Goal: Use online tool/utility: Utilize a website feature to perform a specific function

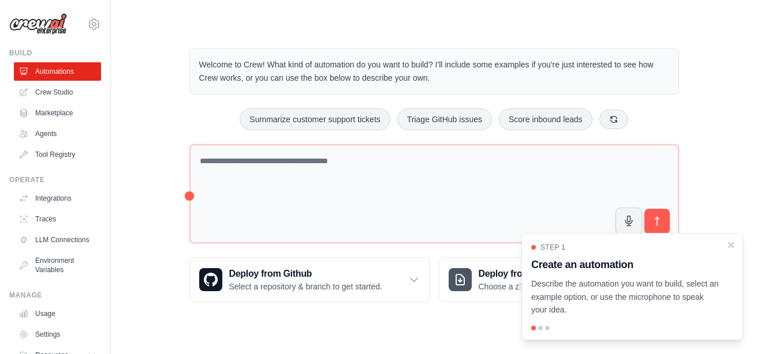
click at [293, 330] on div at bounding box center [540, 328] width 5 height 5
click at [293, 278] on p "Describe the automation you want to build, select an example option, or use the…" at bounding box center [625, 297] width 188 height 39
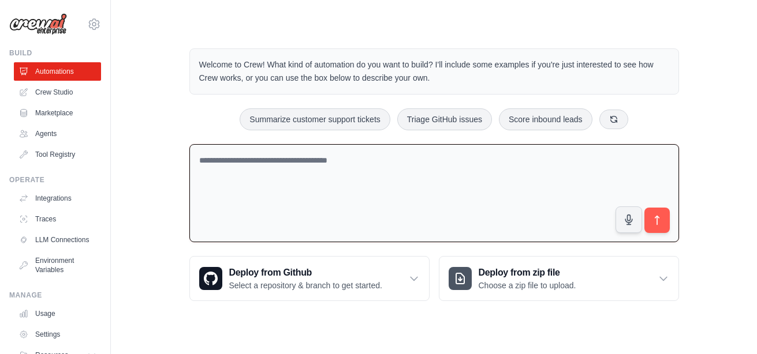
click at [293, 175] on textarea at bounding box center [434, 193] width 490 height 99
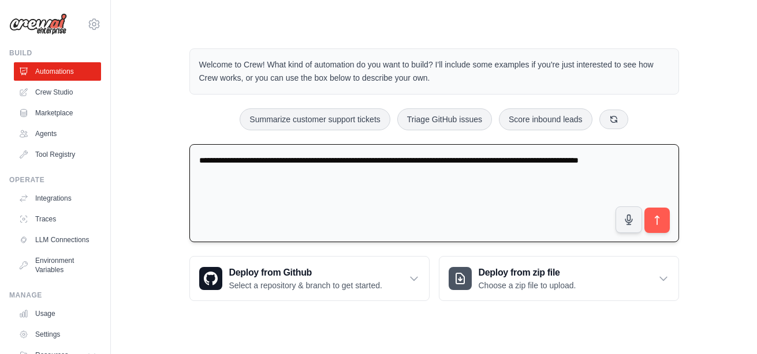
click at [293, 160] on textarea "**********" at bounding box center [434, 193] width 490 height 99
click at [219, 175] on textarea "**********" at bounding box center [434, 193] width 490 height 99
click at [216, 174] on textarea "**********" at bounding box center [434, 193] width 490 height 99
drag, startPoint x: 571, startPoint y: 159, endPoint x: 588, endPoint y: 195, distance: 40.0
click at [293, 195] on textarea "**********" at bounding box center [434, 193] width 490 height 99
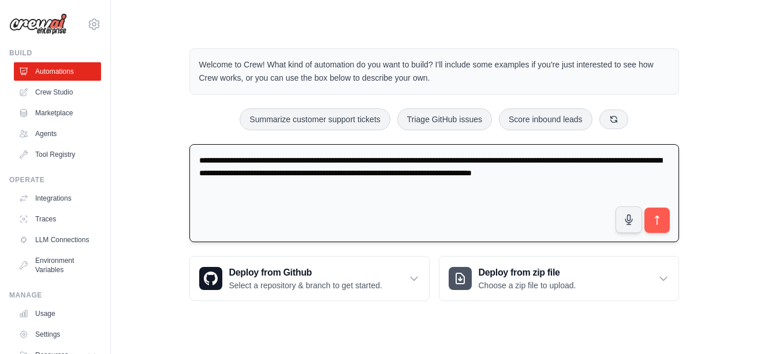
click at [293, 173] on textarea "**********" at bounding box center [434, 193] width 490 height 99
click at [293, 174] on textarea "**********" at bounding box center [434, 193] width 490 height 99
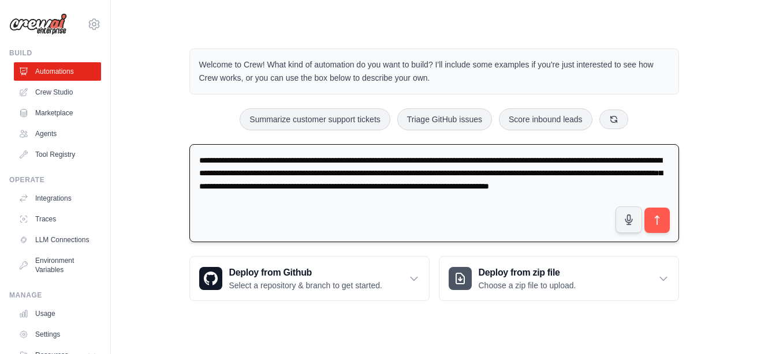
click at [293, 173] on textarea "**********" at bounding box center [434, 193] width 490 height 99
click at [293, 201] on textarea "**********" at bounding box center [434, 193] width 490 height 99
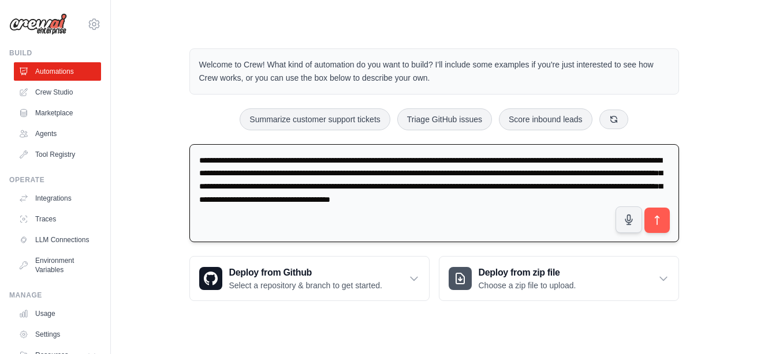
drag, startPoint x: 487, startPoint y: 173, endPoint x: 606, endPoint y: 158, distance: 119.3
click at [293, 158] on textarea "**********" at bounding box center [434, 193] width 490 height 99
click at [293, 192] on textarea "**********" at bounding box center [434, 193] width 490 height 99
click at [293, 206] on textarea "**********" at bounding box center [434, 193] width 490 height 99
click at [293, 162] on textarea "**********" at bounding box center [434, 193] width 490 height 99
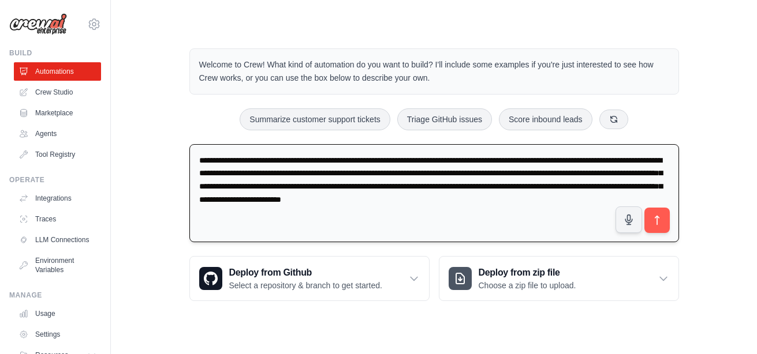
click at [289, 172] on textarea "**********" at bounding box center [434, 193] width 490 height 99
click at [293, 171] on textarea "**********" at bounding box center [434, 193] width 490 height 99
drag, startPoint x: 504, startPoint y: 172, endPoint x: 398, endPoint y: 172, distance: 105.6
click at [293, 172] on textarea "**********" at bounding box center [434, 193] width 490 height 99
click at [293, 197] on textarea "**********" at bounding box center [434, 193] width 490 height 99
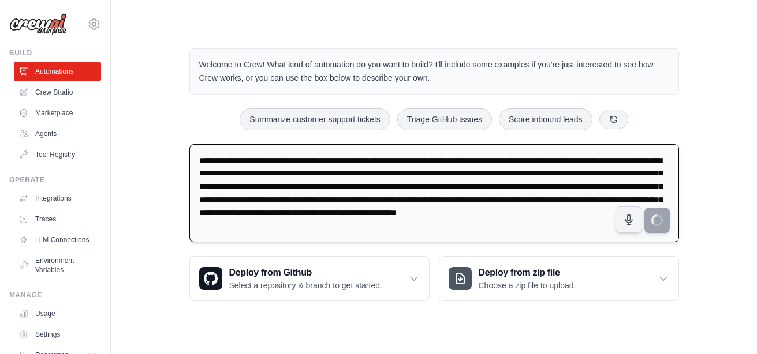
type textarea "**********"
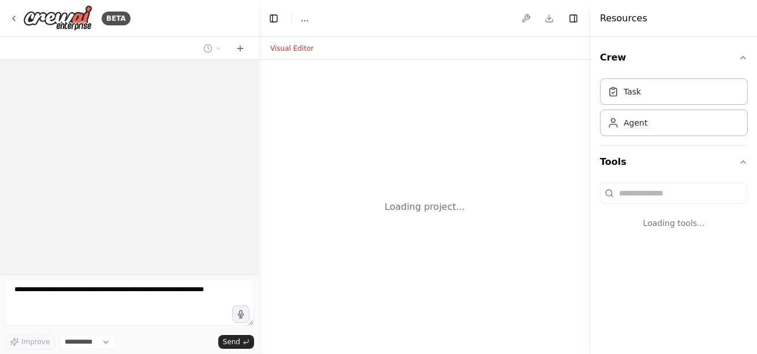
select select "****"
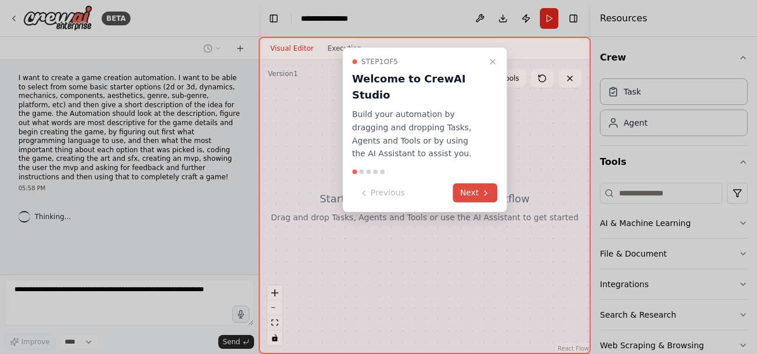
click at [475, 184] on button "Next" at bounding box center [475, 193] width 44 height 19
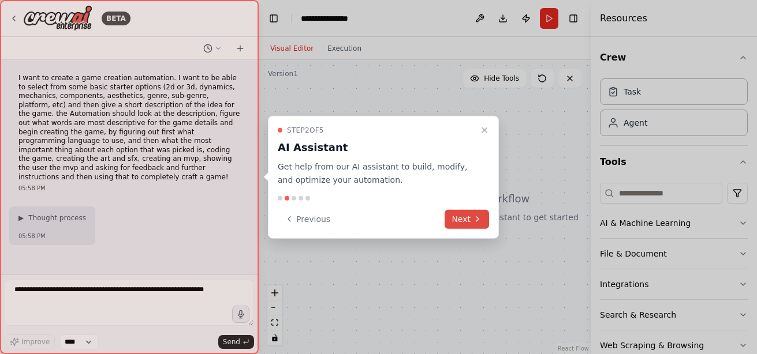
click at [466, 215] on button "Next" at bounding box center [466, 219] width 44 height 19
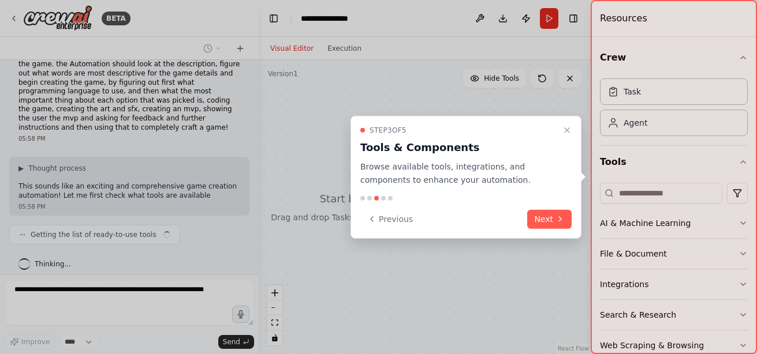
scroll to position [58, 0]
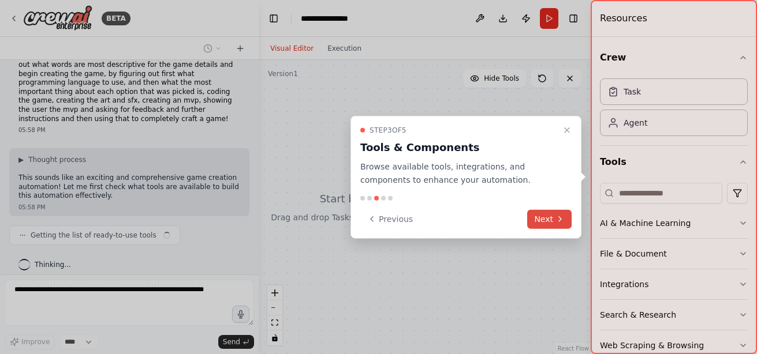
click at [556, 219] on icon at bounding box center [559, 219] width 9 height 9
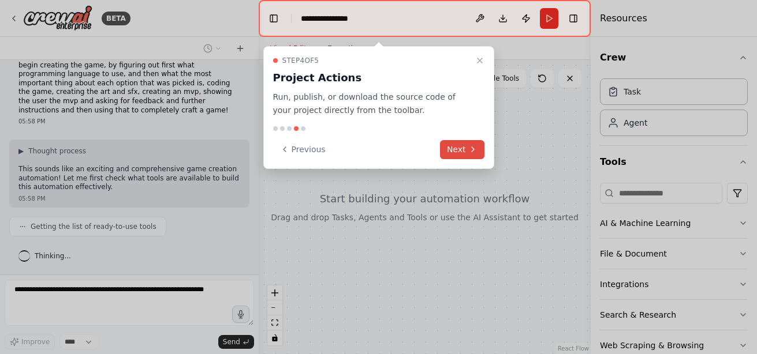
click at [463, 147] on button "Next" at bounding box center [462, 149] width 44 height 19
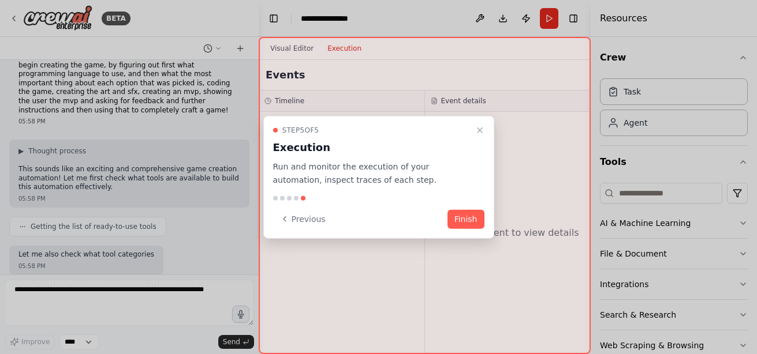
scroll to position [76, 0]
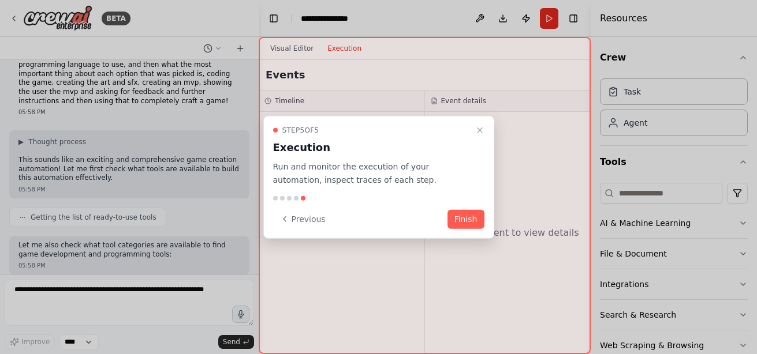
click at [462, 214] on button "Finish" at bounding box center [465, 219] width 37 height 19
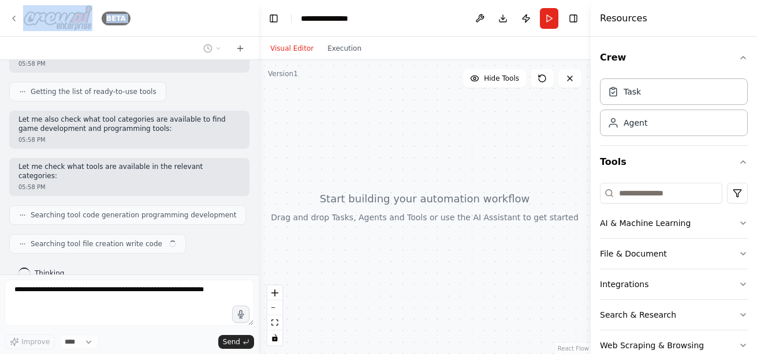
scroll to position [0, 0]
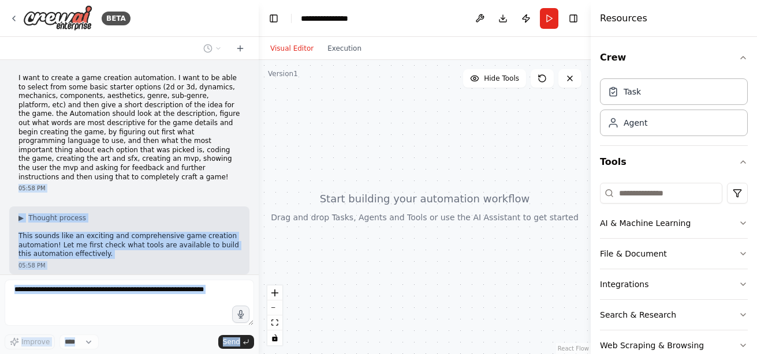
drag, startPoint x: 165, startPoint y: 135, endPoint x: 1, endPoint y: 58, distance: 180.8
click at [1, 58] on div "BETA I want to create a game creation automation. I want to be able to select f…" at bounding box center [129, 177] width 259 height 354
copy div "05:58 PM ▶ Thought process This sounds like an exciting and comprehensive game …"
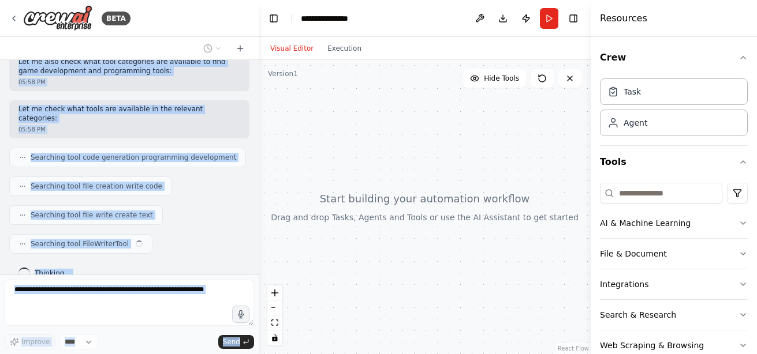
click at [218, 206] on div "Searching tool file write create text" at bounding box center [129, 216] width 240 height 20
click at [232, 89] on div "I want to create a game creation automation. I want to be able to select from s…" at bounding box center [129, 167] width 259 height 215
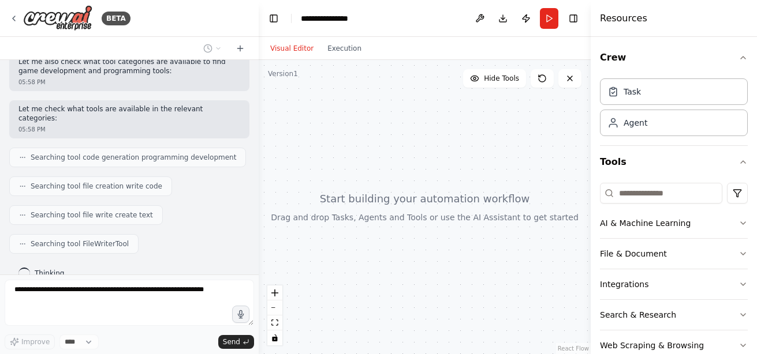
scroll to position [0, 0]
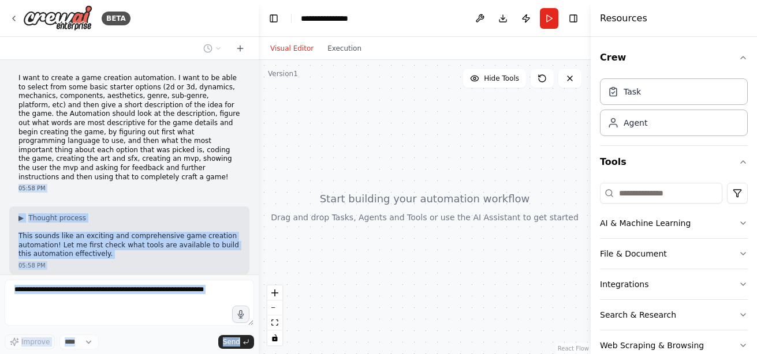
drag, startPoint x: 171, startPoint y: 170, endPoint x: 4, endPoint y: 66, distance: 196.8
click at [4, 66] on div "BETA I want to create a game creation automation. I want to be able to select f…" at bounding box center [129, 177] width 259 height 354
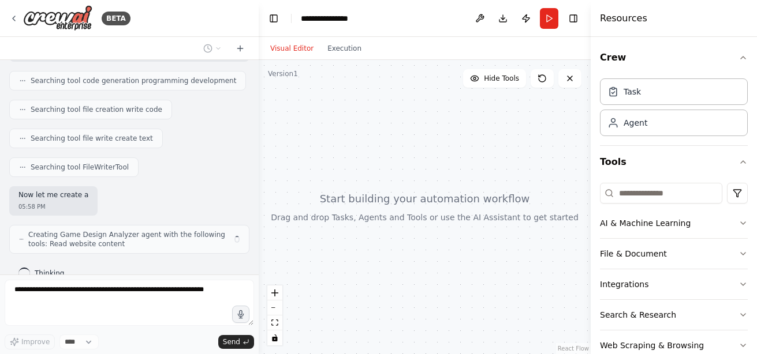
click at [181, 166] on div "I want to create a game creation automation. I want to be able to select from s…" at bounding box center [129, 167] width 259 height 215
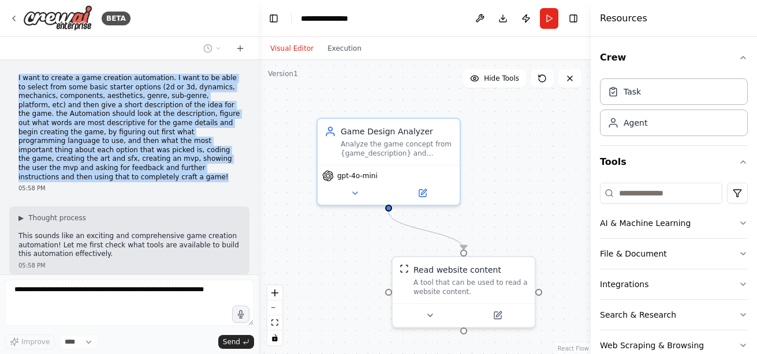
drag, startPoint x: 165, startPoint y: 169, endPoint x: 6, endPoint y: 71, distance: 186.8
click at [6, 71] on div "I want to create a game creation automation. I want to be able to select from s…" at bounding box center [129, 167] width 259 height 215
copy p "I want to create a game creation automation. I want to be able to select from s…"
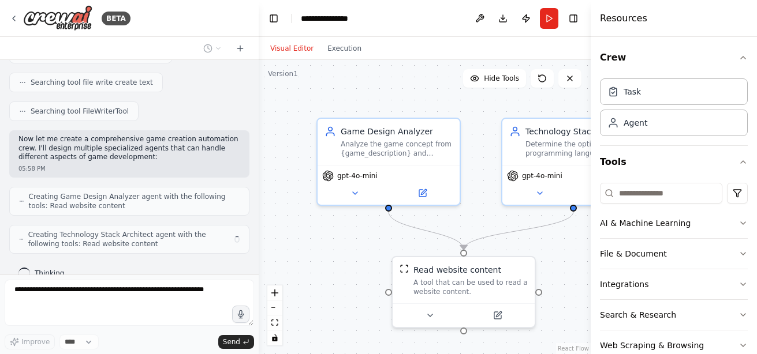
click at [209, 187] on div "Creating Game Design Analyzer agent with the following tools: Read website cont…" at bounding box center [129, 201] width 240 height 29
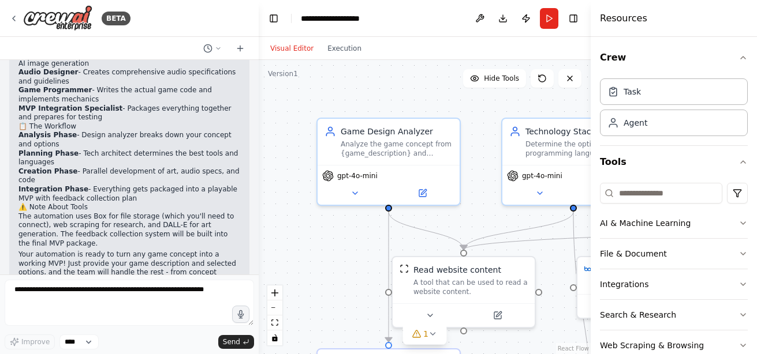
scroll to position [1351, 0]
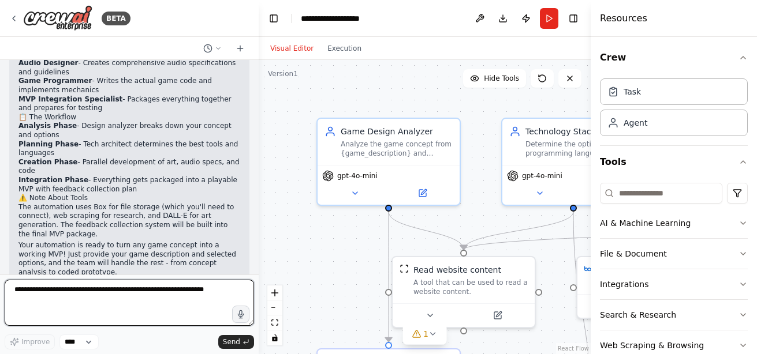
click at [104, 299] on textarea at bounding box center [129, 303] width 249 height 46
paste textarea "**********"
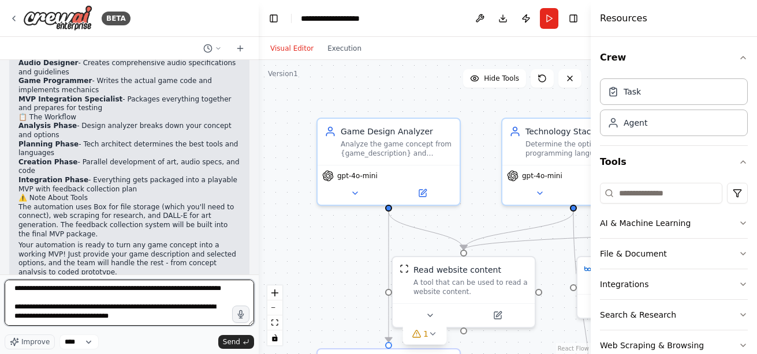
type textarea "**********"
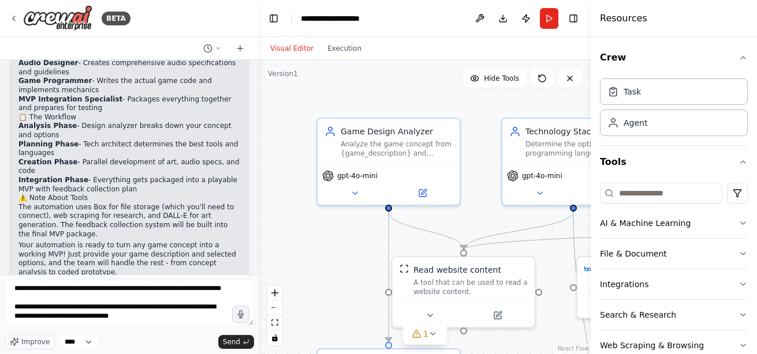
click at [238, 338] on span "Send" at bounding box center [231, 342] width 17 height 9
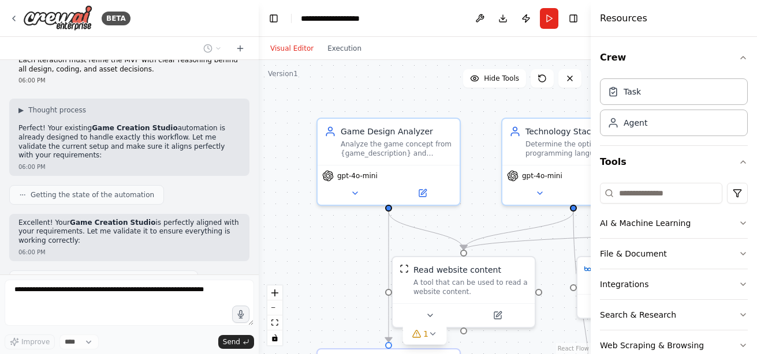
scroll to position [1888, 0]
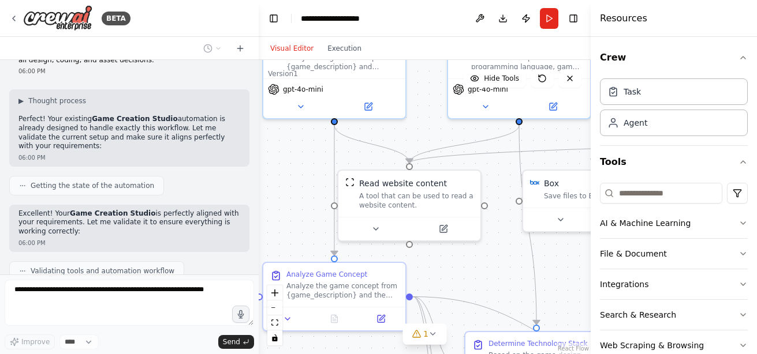
drag, startPoint x: 332, startPoint y: 249, endPoint x: 278, endPoint y: 162, distance: 102.2
click at [278, 162] on div ".deletable-edge-delete-btn { width: 20px; height: 20px; border: 0px solid #ffff…" at bounding box center [425, 207] width 332 height 294
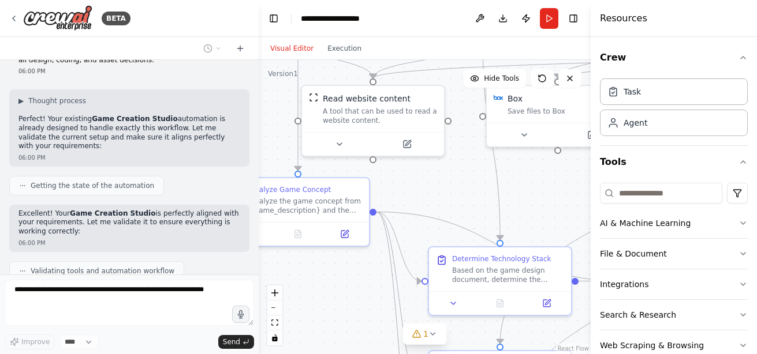
drag, startPoint x: 294, startPoint y: 226, endPoint x: 451, endPoint y: 189, distance: 160.6
click at [451, 189] on div ".deletable-edge-delete-btn { width: 20px; height: 20px; border: 0px solid #ffff…" at bounding box center [425, 207] width 332 height 294
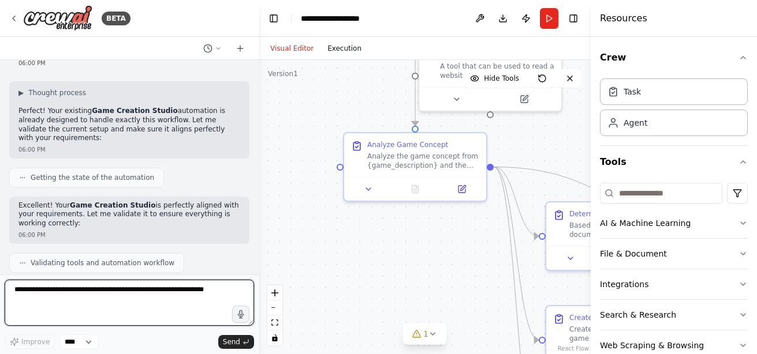
drag, startPoint x: 416, startPoint y: 150, endPoint x: 337, endPoint y: 55, distance: 123.8
click at [337, 55] on div "Visual Editor Execution Version 1 Hide Tools .deletable-edge-delete-btn { width…" at bounding box center [425, 195] width 332 height 317
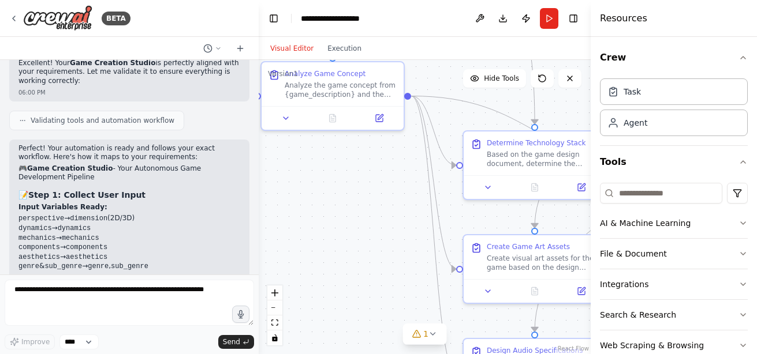
drag, startPoint x: 446, startPoint y: 279, endPoint x: 367, endPoint y: 210, distance: 105.1
click at [367, 210] on div ".deletable-edge-delete-btn { width: 20px; height: 20px; border: 0px solid #ffff…" at bounding box center [425, 207] width 332 height 294
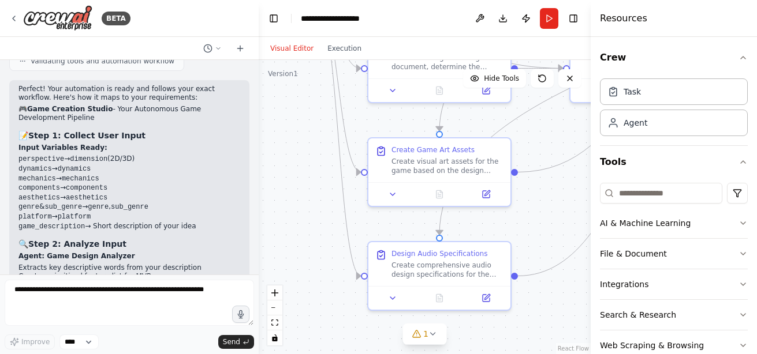
drag, startPoint x: 384, startPoint y: 294, endPoint x: 289, endPoint y: 195, distance: 137.6
click at [289, 195] on div ".deletable-edge-delete-btn { width: 20px; height: 20px; border: 0px solid #ffff…" at bounding box center [425, 207] width 332 height 294
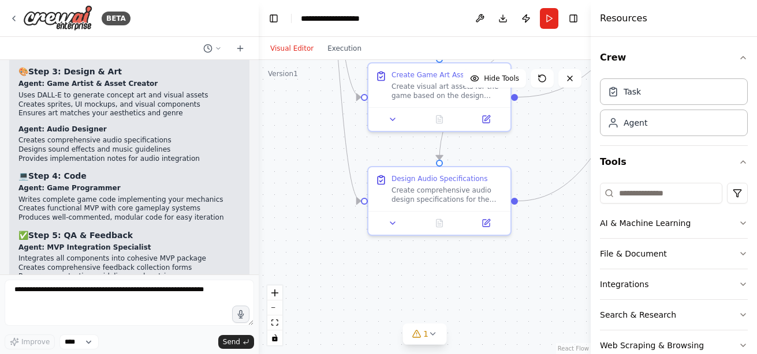
drag, startPoint x: 286, startPoint y: 269, endPoint x: 286, endPoint y: 190, distance: 79.1
click at [286, 190] on div ".deletable-edge-delete-btn { width: 20px; height: 20px; border: 0px solid #ffff…" at bounding box center [425, 207] width 332 height 294
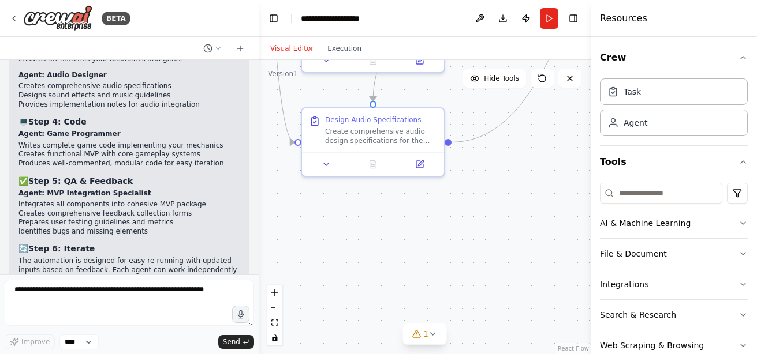
drag, startPoint x: 355, startPoint y: 263, endPoint x: 289, endPoint y: 210, distance: 84.7
click at [289, 210] on div ".deletable-edge-delete-btn { width: 20px; height: 20px; border: 0px solid #ffff…" at bounding box center [425, 207] width 332 height 294
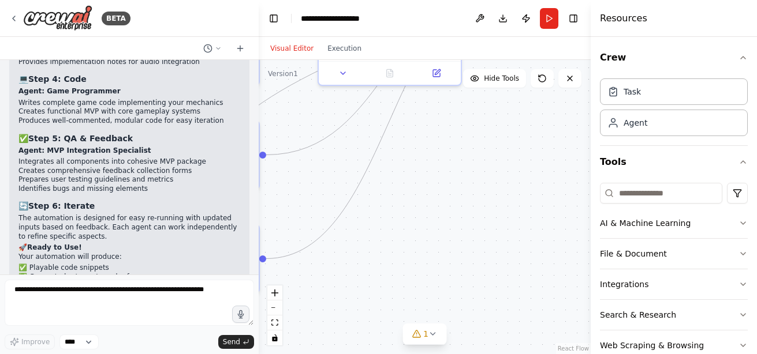
drag, startPoint x: 538, startPoint y: 196, endPoint x: 353, endPoint y: 313, distance: 218.4
click at [353, 313] on div ".deletable-edge-delete-btn { width: 20px; height: 20px; border: 0px solid #ffff…" at bounding box center [425, 207] width 332 height 294
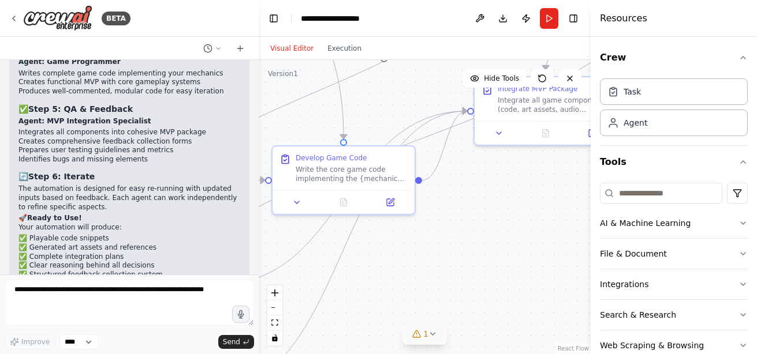
drag, startPoint x: 461, startPoint y: 189, endPoint x: 412, endPoint y: 326, distance: 145.3
click at [412, 326] on div "Version 1 Hide Tools .deletable-edge-delete-btn { width: 20px; height: 20px; bo…" at bounding box center [425, 207] width 332 height 294
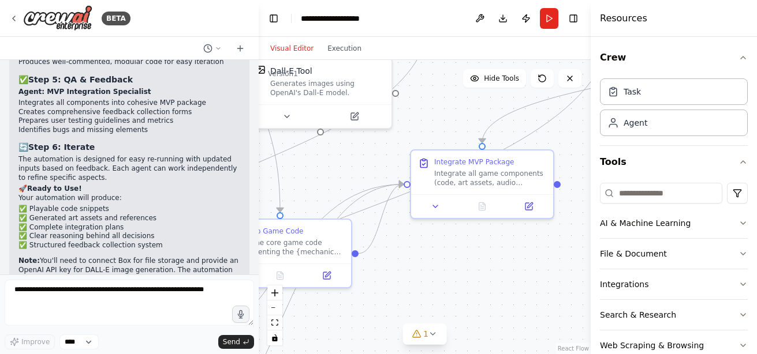
drag, startPoint x: 501, startPoint y: 221, endPoint x: 440, endPoint y: 287, distance: 89.5
click at [440, 287] on div ".deletable-edge-delete-btn { width: 20px; height: 20px; border: 0px solid #ffff…" at bounding box center [425, 207] width 332 height 294
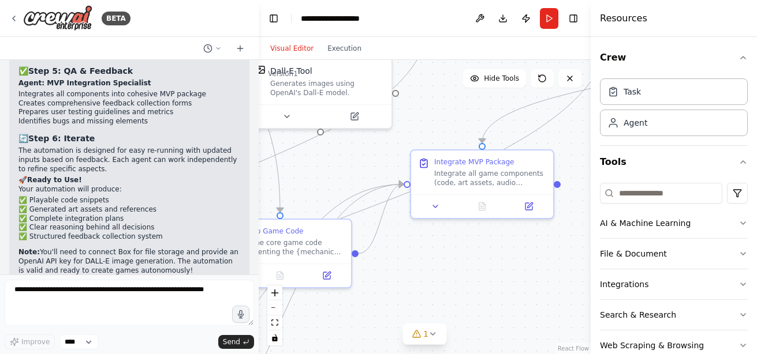
drag, startPoint x: 440, startPoint y: 287, endPoint x: 325, endPoint y: 335, distance: 125.2
click at [325, 335] on div ".deletable-edge-delete-btn { width: 20px; height: 20px; border: 0px solid #ffff…" at bounding box center [425, 207] width 332 height 294
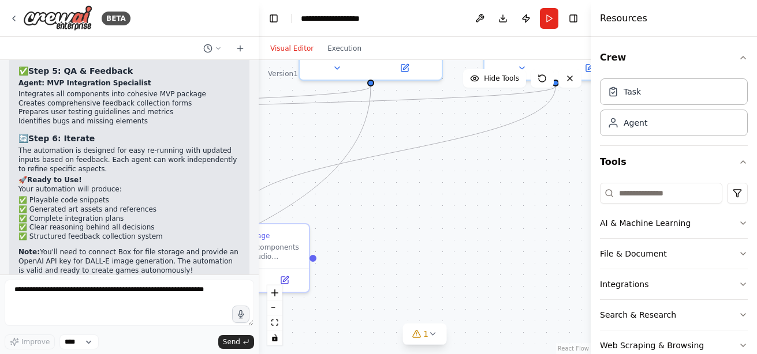
drag, startPoint x: 538, startPoint y: 254, endPoint x: 407, endPoint y: 280, distance: 133.6
click at [407, 280] on div ".deletable-edge-delete-btn { width: 20px; height: 20px; border: 0px solid #ffff…" at bounding box center [425, 207] width 332 height 294
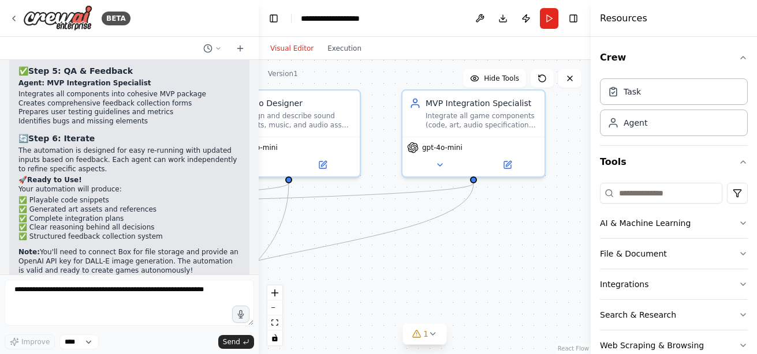
drag, startPoint x: 497, startPoint y: 172, endPoint x: 416, endPoint y: 268, distance: 125.8
click at [416, 268] on div ".deletable-edge-delete-btn { width: 20px; height: 20px; border: 0px solid #ffff…" at bounding box center [425, 207] width 332 height 294
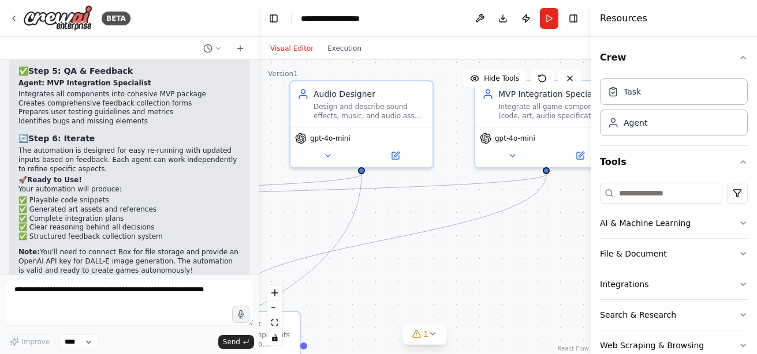
drag, startPoint x: 350, startPoint y: 277, endPoint x: 424, endPoint y: 267, distance: 74.5
click at [424, 267] on div ".deletable-edge-delete-btn { width: 20px; height: 20px; border: 0px solid #ffff…" at bounding box center [425, 207] width 332 height 294
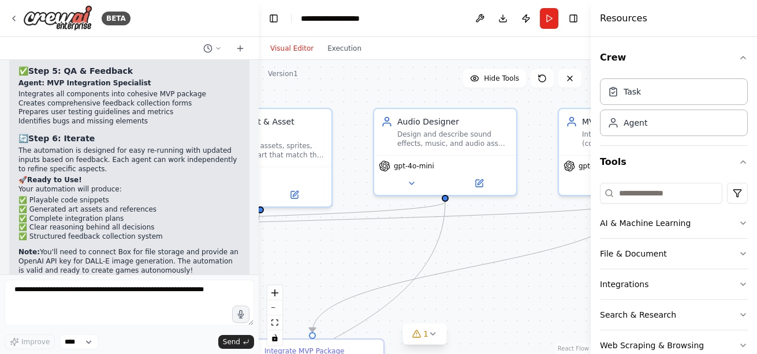
drag, startPoint x: 424, startPoint y: 267, endPoint x: 507, endPoint y: 295, distance: 88.2
click at [507, 295] on div ".deletable-edge-delete-btn { width: 20px; height: 20px; border: 0px solid #ffff…" at bounding box center [425, 207] width 332 height 294
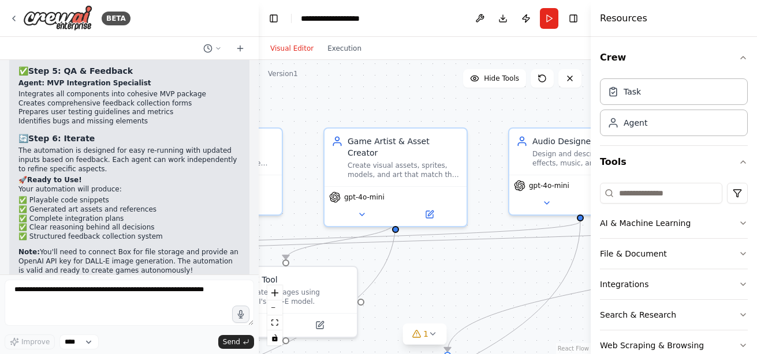
drag, startPoint x: 300, startPoint y: 248, endPoint x: 434, endPoint y: 268, distance: 135.9
click at [434, 268] on div ".deletable-edge-delete-btn { width: 20px; height: 20px; border: 0px solid #ffff…" at bounding box center [425, 207] width 332 height 294
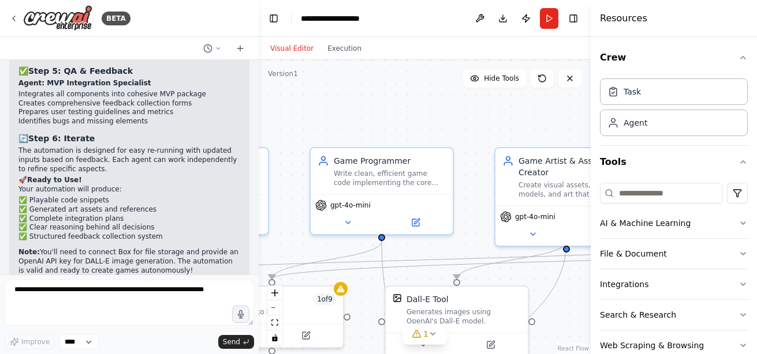
drag, startPoint x: 331, startPoint y: 100, endPoint x: 502, endPoint y: 119, distance: 172.5
click at [502, 119] on div ".deletable-edge-delete-btn { width: 20px; height: 20px; border: 0px solid #ffff…" at bounding box center [425, 207] width 332 height 294
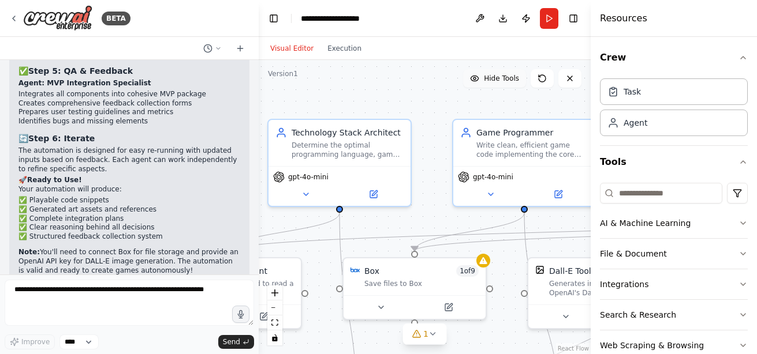
drag, startPoint x: 330, startPoint y: 125, endPoint x: 501, endPoint y: 87, distance: 175.5
click at [501, 87] on div "Version 1 Hide Tools .deletable-edge-delete-btn { width: 20px; height: 20px; bo…" at bounding box center [425, 207] width 332 height 294
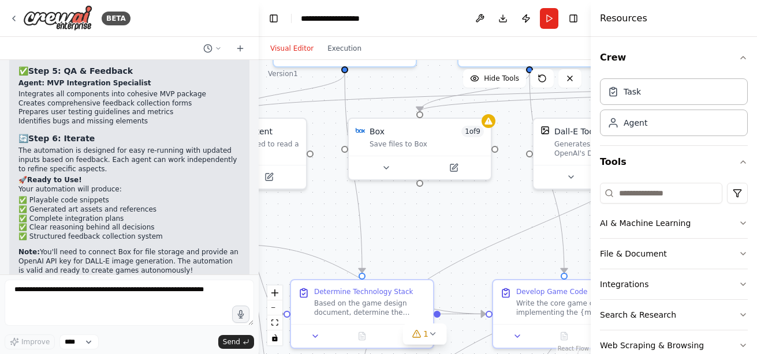
drag, startPoint x: 453, startPoint y: 158, endPoint x: 425, endPoint y: 5, distance: 155.6
click at [425, 5] on main "**********" at bounding box center [425, 177] width 332 height 354
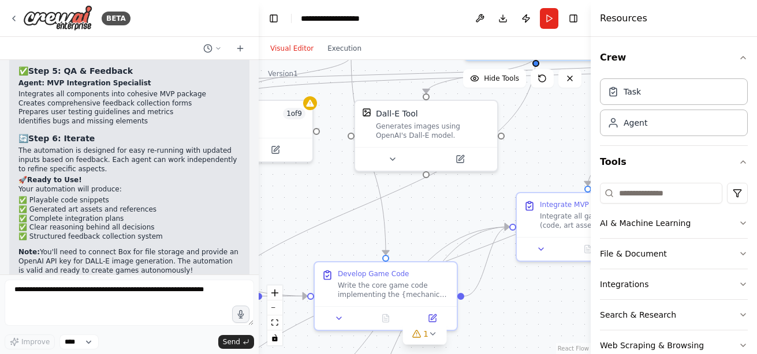
drag, startPoint x: 436, startPoint y: 198, endPoint x: 262, endPoint y: 203, distance: 173.8
click at [262, 203] on div ".deletable-edge-delete-btn { width: 20px; height: 20px; border: 0px solid #ffff…" at bounding box center [425, 207] width 332 height 294
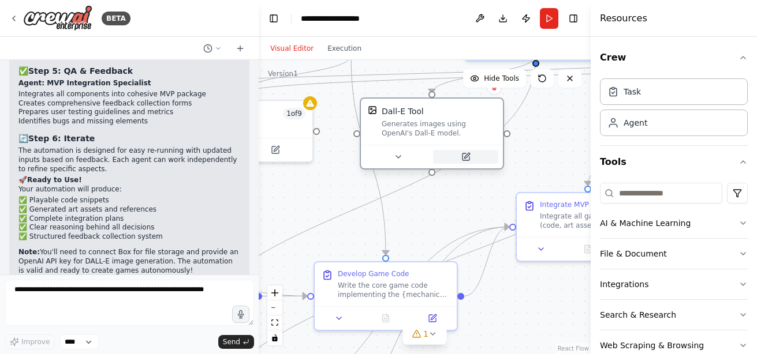
click at [471, 155] on button at bounding box center [465, 157] width 65 height 14
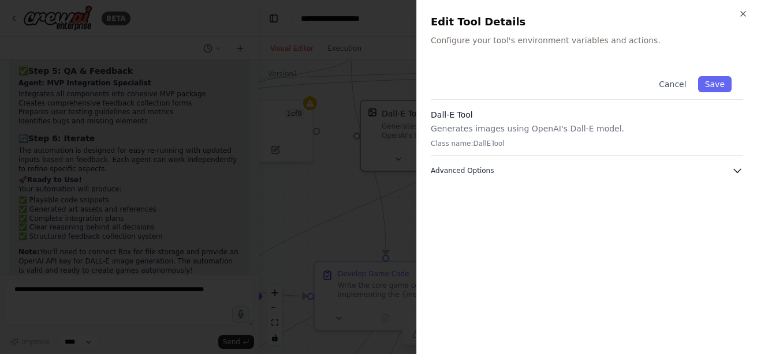
click at [737, 173] on icon "button" at bounding box center [737, 171] width 7 height 3
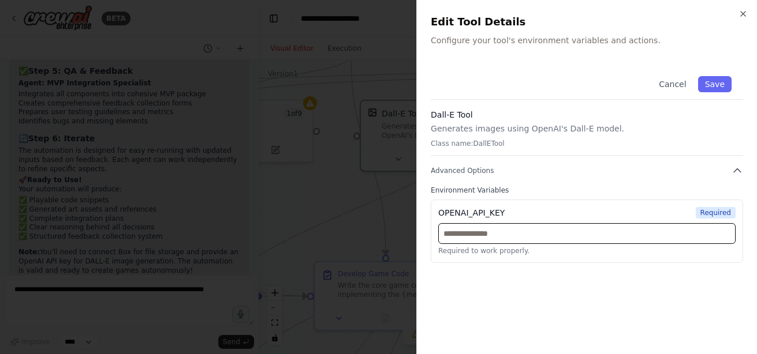
click at [512, 232] on input "text" at bounding box center [586, 233] width 297 height 21
paste input "**********"
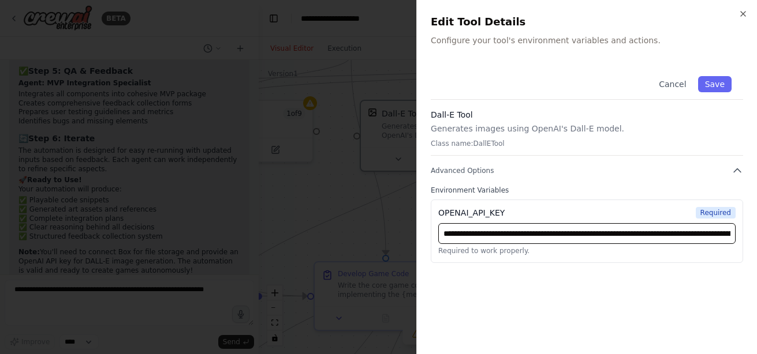
scroll to position [0, 424]
type input "**********"
click at [636, 269] on div "**********" at bounding box center [587, 203] width 312 height 276
click at [707, 85] on button "Save" at bounding box center [714, 84] width 33 height 16
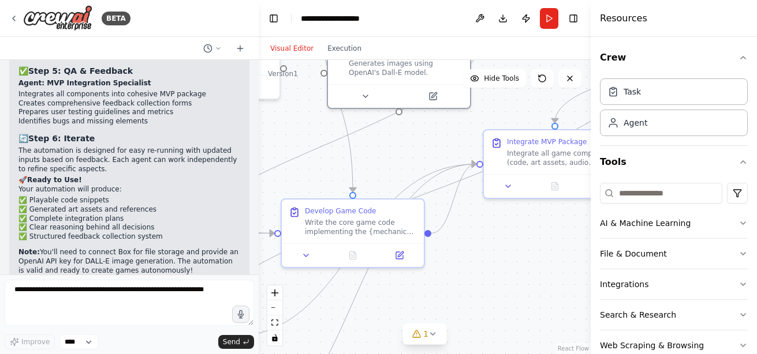
drag, startPoint x: 425, startPoint y: 210, endPoint x: 391, endPoint y: 146, distance: 71.8
click at [391, 146] on div ".deletable-edge-delete-btn { width: 20px; height: 20px; border: 0px solid #ffff…" at bounding box center [425, 207] width 332 height 294
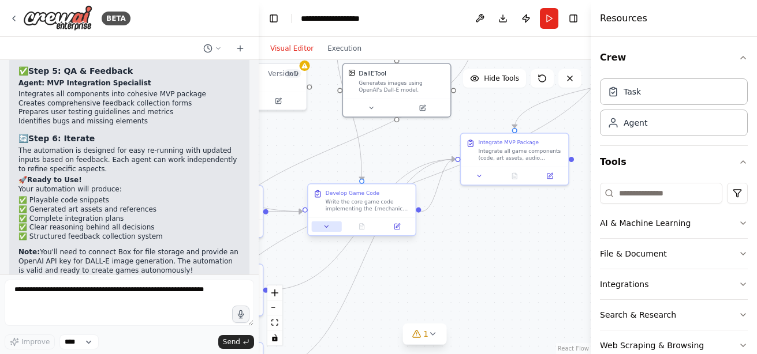
click at [333, 225] on button at bounding box center [327, 227] width 30 height 10
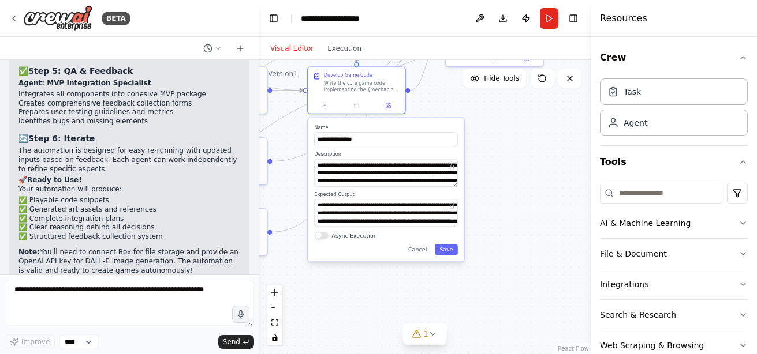
drag, startPoint x: 473, startPoint y: 270, endPoint x: 475, endPoint y: 151, distance: 118.9
click at [475, 151] on div ".deletable-edge-delete-btn { width: 20px; height: 20px; border: 0px solid #ffff…" at bounding box center [425, 207] width 332 height 294
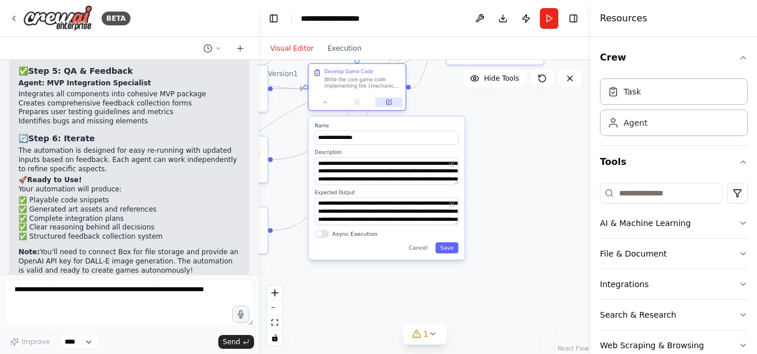
click at [388, 104] on icon at bounding box center [388, 102] width 5 height 5
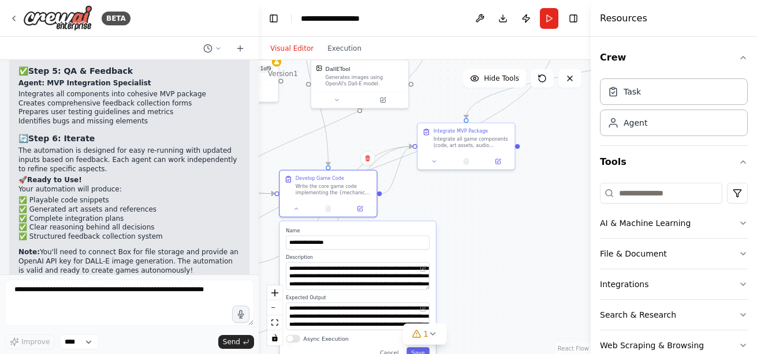
drag, startPoint x: 532, startPoint y: 260, endPoint x: 500, endPoint y: 371, distance: 114.6
click at [500, 354] on html "BETA I want to create a game creation automation. I want to be able to select f…" at bounding box center [378, 177] width 757 height 354
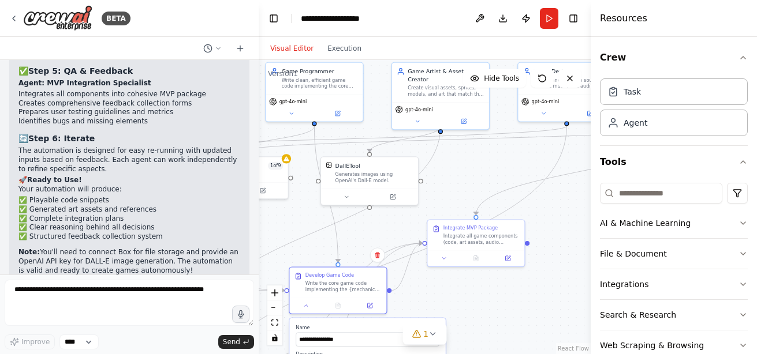
drag, startPoint x: 504, startPoint y: 277, endPoint x: 516, endPoint y: 368, distance: 92.6
click at [516, 354] on html "BETA I want to create a game creation automation. I want to be able to select f…" at bounding box center [378, 177] width 757 height 354
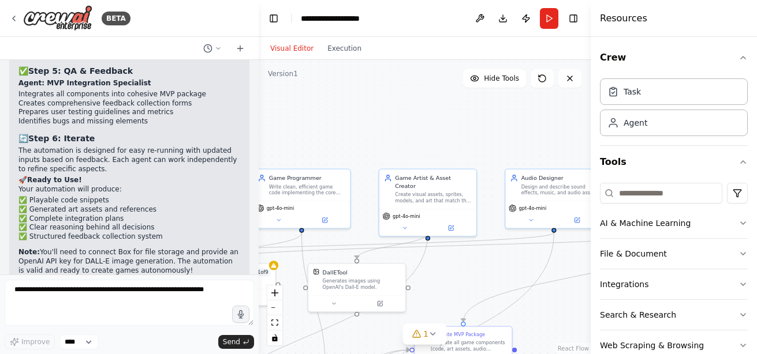
drag, startPoint x: 583, startPoint y: 242, endPoint x: 569, endPoint y: 350, distance: 108.3
click at [569, 350] on div ".deletable-edge-delete-btn { width: 20px; height: 20px; border: 0px solid #ffff…" at bounding box center [425, 207] width 332 height 294
click at [452, 224] on icon at bounding box center [449, 227] width 6 height 6
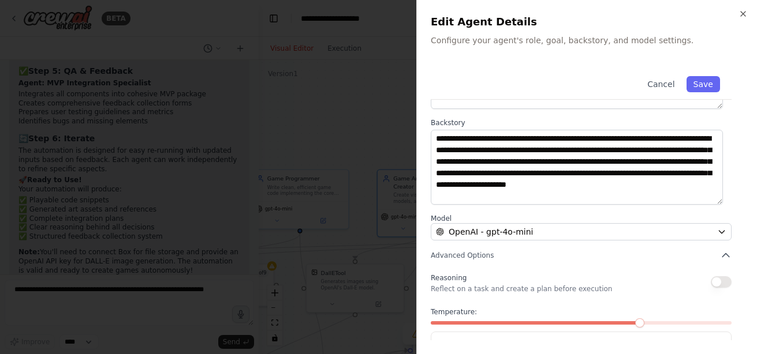
scroll to position [169, 0]
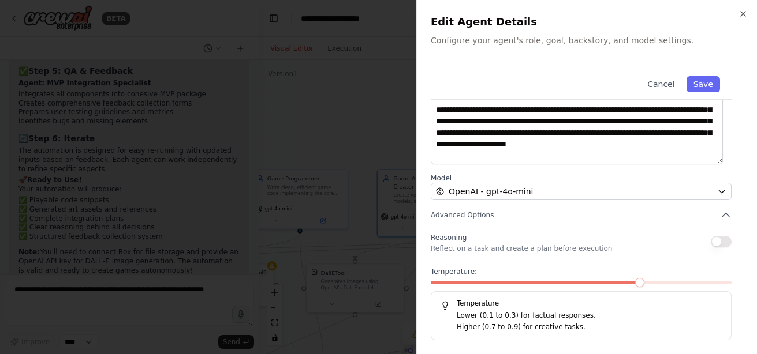
click at [711, 244] on button "button" at bounding box center [721, 242] width 21 height 12
click at [357, 237] on div at bounding box center [378, 177] width 757 height 354
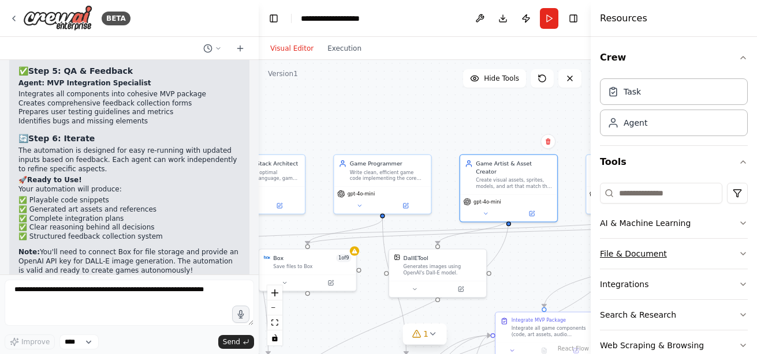
drag, startPoint x: 491, startPoint y: 267, endPoint x: 604, endPoint y: 248, distance: 115.3
click at [604, 248] on div "BETA I want to create a game creation automation. I want to be able to select f…" at bounding box center [378, 177] width 757 height 354
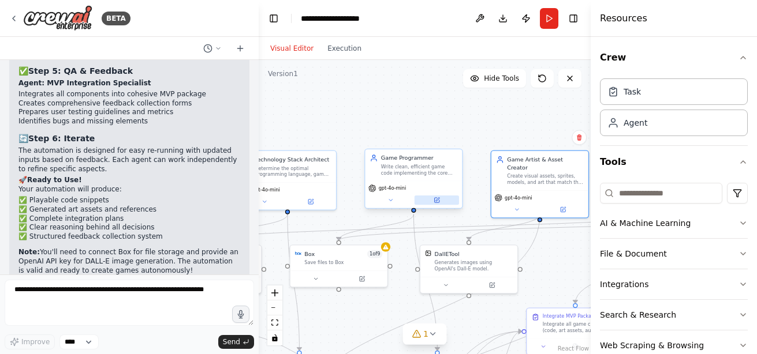
click at [438, 200] on icon at bounding box center [436, 200] width 5 height 5
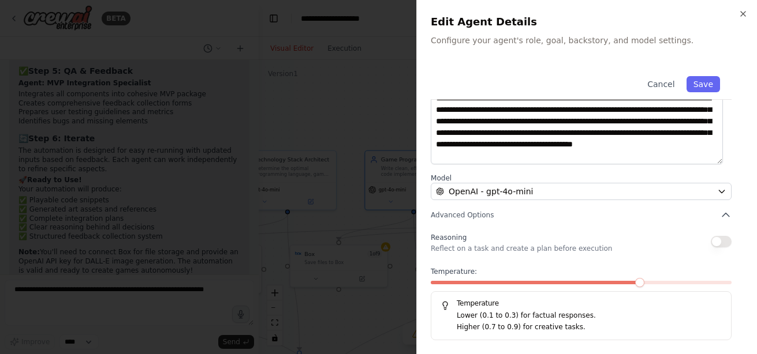
click at [711, 246] on button "button" at bounding box center [721, 242] width 21 height 12
click at [371, 106] on div at bounding box center [378, 177] width 757 height 354
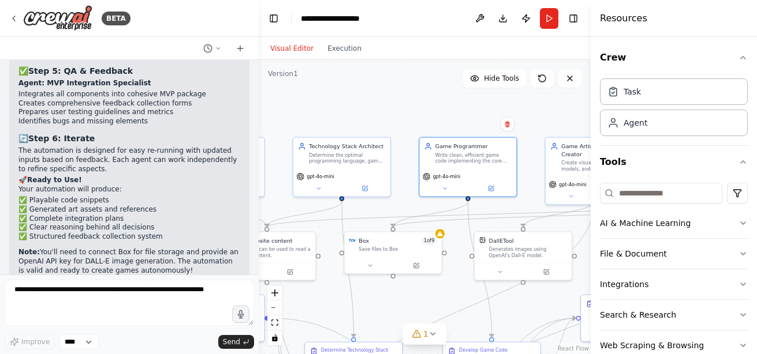
drag, startPoint x: 361, startPoint y: 150, endPoint x: 468, endPoint y: 113, distance: 112.3
click at [468, 113] on div ".deletable-edge-delete-btn { width: 20px; height: 20px; border: 0px solid #ffff…" at bounding box center [425, 207] width 332 height 294
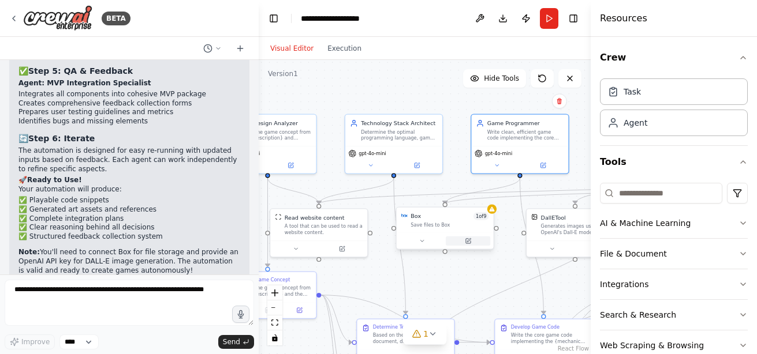
click at [469, 242] on icon at bounding box center [468, 241] width 5 height 5
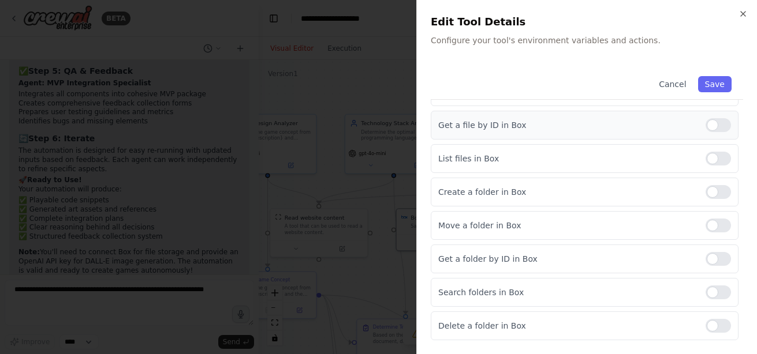
scroll to position [0, 0]
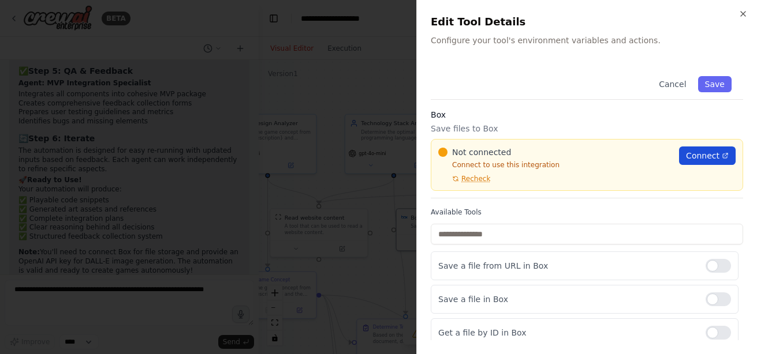
click at [697, 156] on span "Connect" at bounding box center [702, 156] width 33 height 12
click at [480, 178] on span "Recheck" at bounding box center [475, 178] width 29 height 9
click at [475, 178] on span "Recheck" at bounding box center [475, 178] width 29 height 9
click at [700, 149] on link "Connect" at bounding box center [707, 156] width 57 height 18
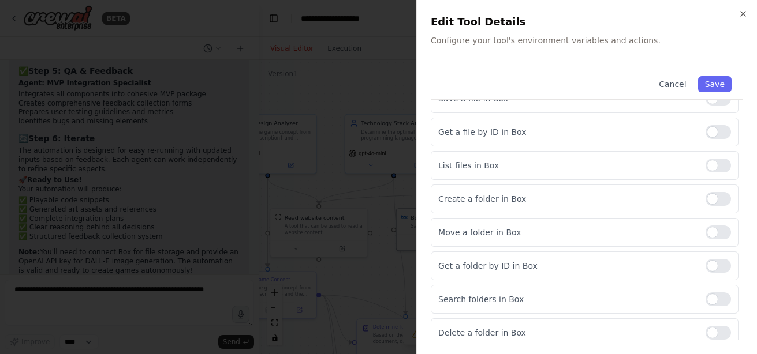
scroll to position [208, 0]
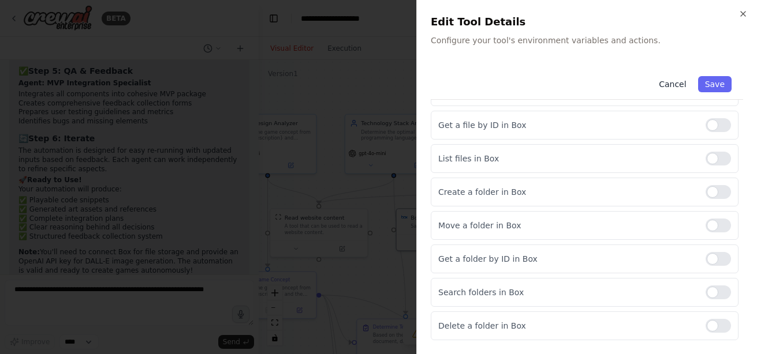
click at [673, 84] on button "Cancel" at bounding box center [672, 84] width 41 height 16
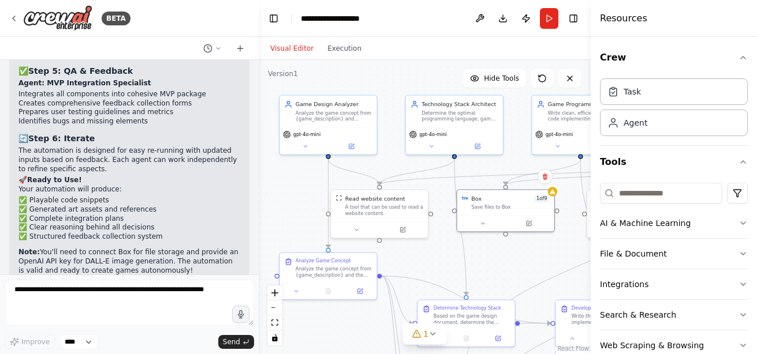
drag, startPoint x: 369, startPoint y: 284, endPoint x: 430, endPoint y: 265, distance: 63.5
click at [430, 265] on div ".deletable-edge-delete-btn { width: 20px; height: 20px; border: 0px solid #ffff…" at bounding box center [425, 207] width 332 height 294
drag, startPoint x: 382, startPoint y: 209, endPoint x: 439, endPoint y: 271, distance: 84.2
click at [439, 271] on div ".deletable-edge-delete-btn { width: 20px; height: 20px; border: 0px solid #ffff…" at bounding box center [425, 207] width 332 height 294
drag, startPoint x: 376, startPoint y: 200, endPoint x: 361, endPoint y: 196, distance: 15.5
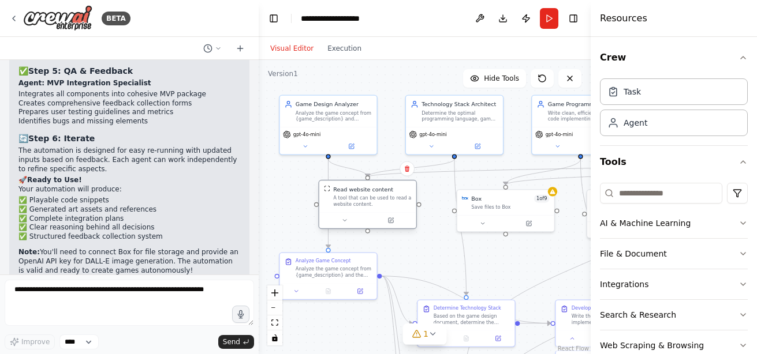
click at [361, 196] on div "Read website content A tool that can be used to read a website content." at bounding box center [372, 196] width 78 height 22
click at [409, 172] on icon at bounding box center [407, 169] width 7 height 7
click at [378, 165] on button "Confirm" at bounding box center [374, 169] width 41 height 14
click at [412, 240] on div ".deletable-edge-delete-btn { width: 20px; height: 20px; border: 0px solid #ffff…" at bounding box center [425, 207] width 332 height 294
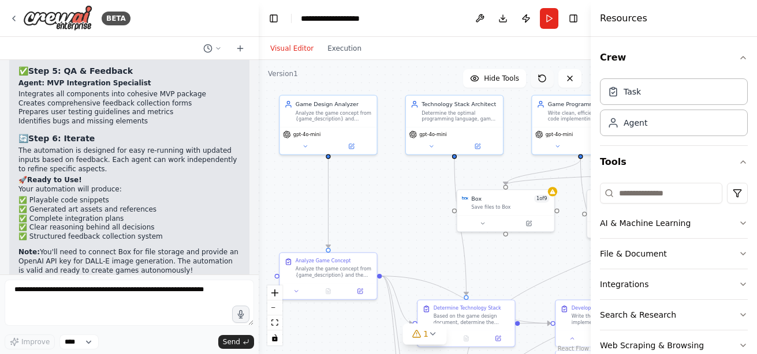
click at [543, 79] on icon at bounding box center [541, 78] width 9 height 9
click at [541, 77] on icon at bounding box center [541, 78] width 9 height 9
click at [541, 80] on icon at bounding box center [541, 78] width 9 height 9
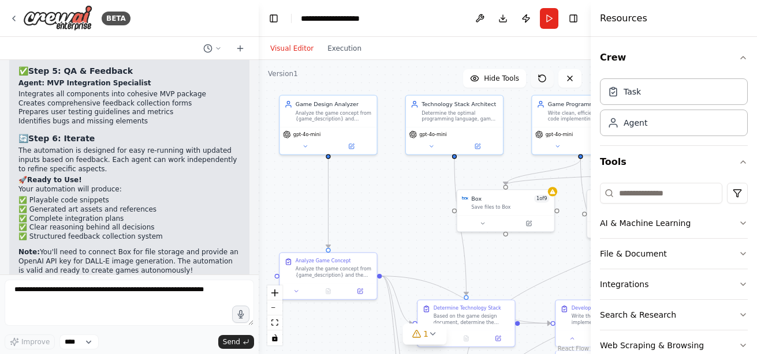
click at [538, 77] on icon at bounding box center [541, 78] width 9 height 9
click at [544, 84] on button at bounding box center [541, 78] width 23 height 18
drag, startPoint x: 517, startPoint y: 201, endPoint x: 503, endPoint y: 208, distance: 15.8
click at [503, 208] on div "Box 1 of 9" at bounding box center [498, 205] width 78 height 8
click at [532, 189] on button at bounding box center [533, 184] width 15 height 15
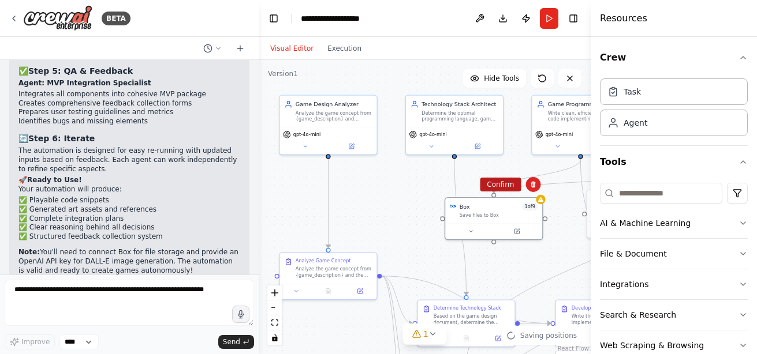
click at [507, 188] on button "Confirm" at bounding box center [500, 185] width 41 height 14
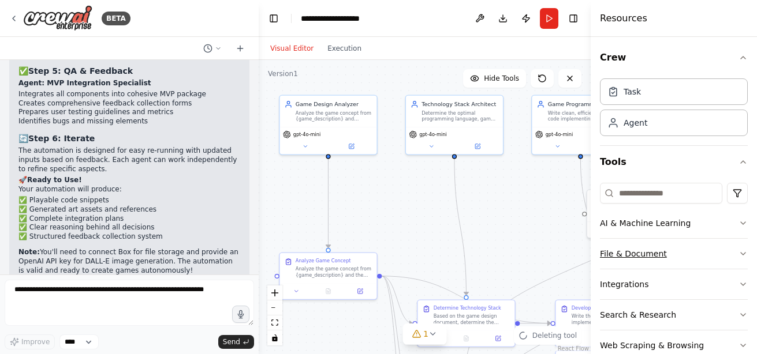
scroll to position [25, 0]
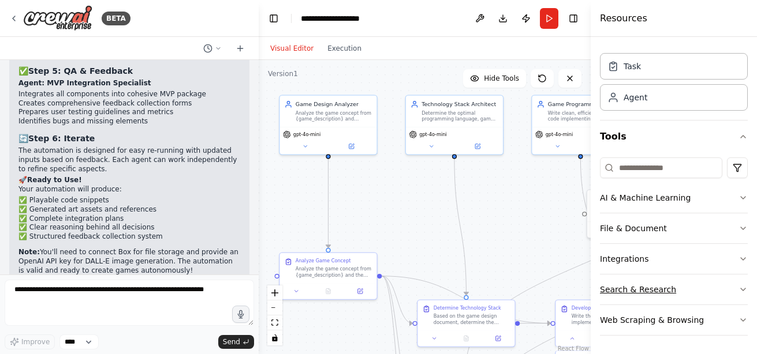
click at [704, 282] on button "Search & Research" at bounding box center [674, 290] width 148 height 30
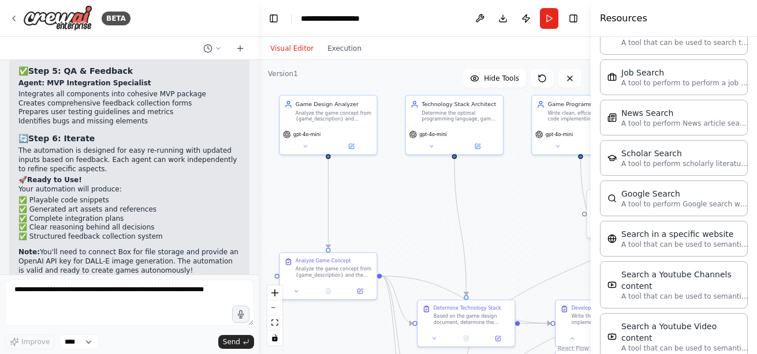
scroll to position [612, 0]
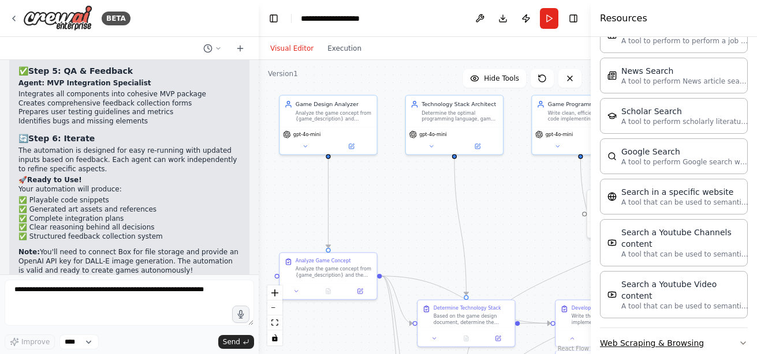
click at [709, 328] on button "Web Scraping & Browsing" at bounding box center [674, 343] width 148 height 30
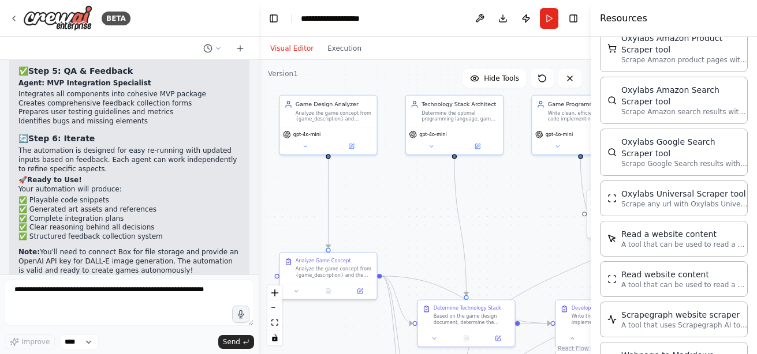
scroll to position [1156, 0]
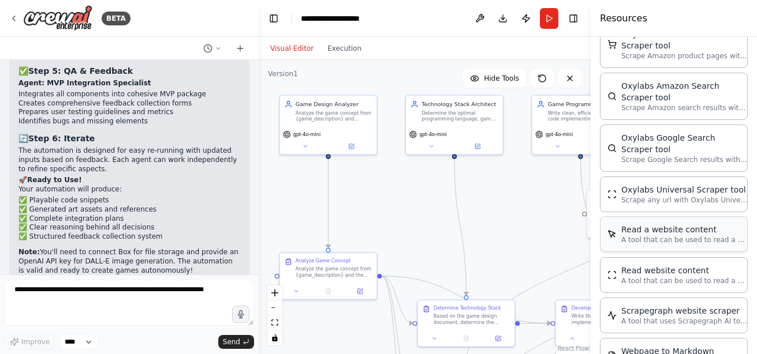
click at [690, 236] on p "A tool that can be used to read a website content." at bounding box center [684, 240] width 127 height 9
drag, startPoint x: 447, startPoint y: 217, endPoint x: 370, endPoint y: 203, distance: 78.7
click at [370, 203] on div "A tool that can be used to read a website content." at bounding box center [396, 201] width 78 height 13
drag, startPoint x: 382, startPoint y: 178, endPoint x: 329, endPoint y: 154, distance: 58.4
click at [329, 154] on div "Game Design Analyzer Analyze the game concept from {game_description} and selec…" at bounding box center [353, 155] width 227 height 201
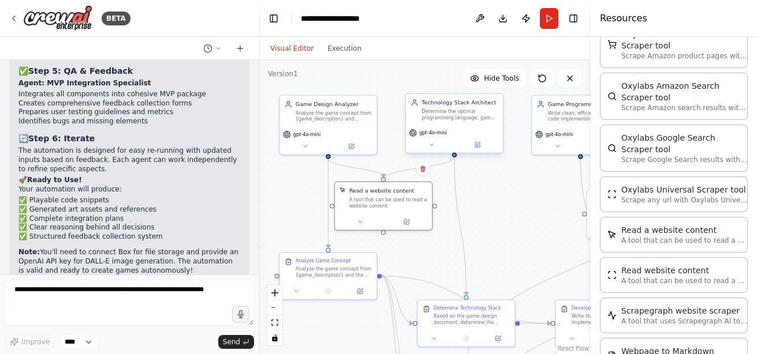
drag, startPoint x: 384, startPoint y: 177, endPoint x: 452, endPoint y: 151, distance: 72.4
click at [452, 151] on div "Game Design Analyzer Analyze the game concept from {game_description} and selec…" at bounding box center [353, 155] width 227 height 201
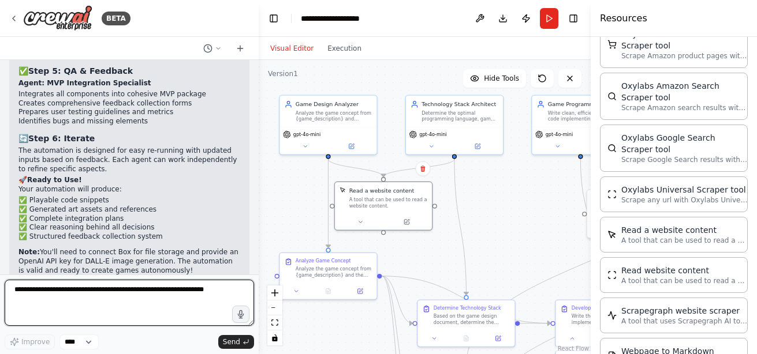
click at [130, 305] on textarea at bounding box center [129, 303] width 249 height 46
type textarea "**********"
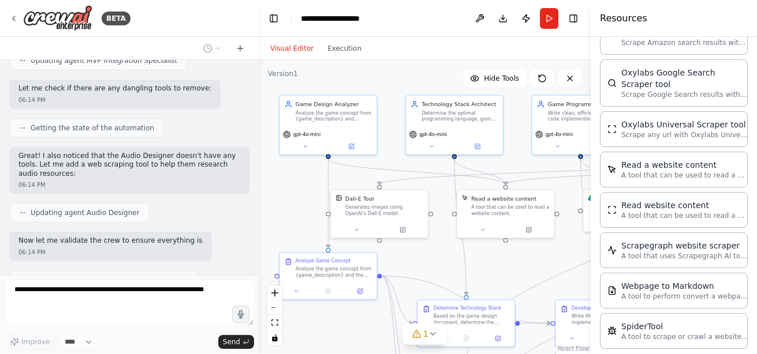
scroll to position [3088, 0]
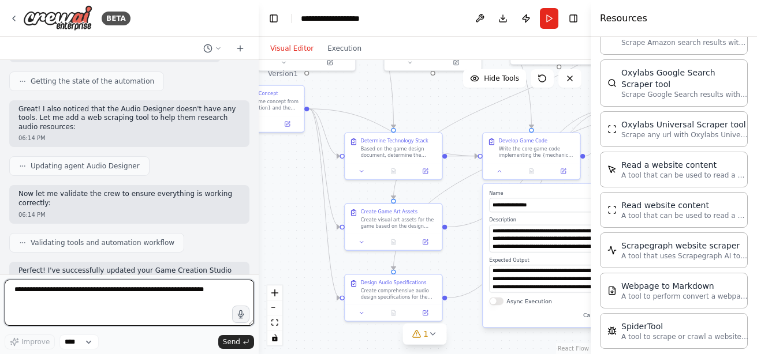
drag, startPoint x: 334, startPoint y: 337, endPoint x: 261, endPoint y: 170, distance: 182.0
click at [261, 170] on div ".deletable-edge-delete-btn { width: 20px; height: 20px; border: 0px solid #ffff…" at bounding box center [425, 207] width 332 height 294
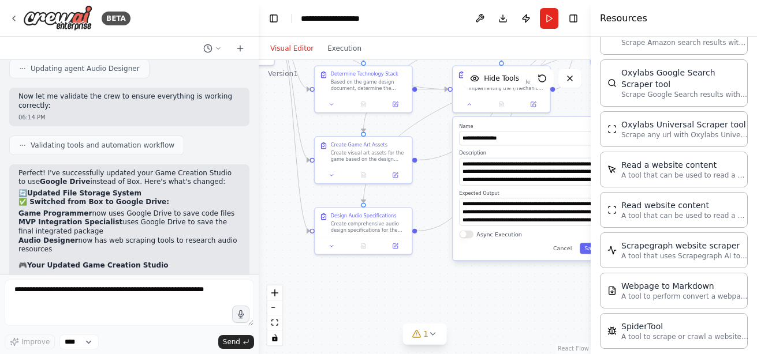
drag, startPoint x: 309, startPoint y: 272, endPoint x: 278, endPoint y: 200, distance: 78.1
click at [278, 200] on div ".deletable-edge-delete-btn { width: 20px; height: 20px; border: 0px solid #ffff…" at bounding box center [425, 207] width 332 height 294
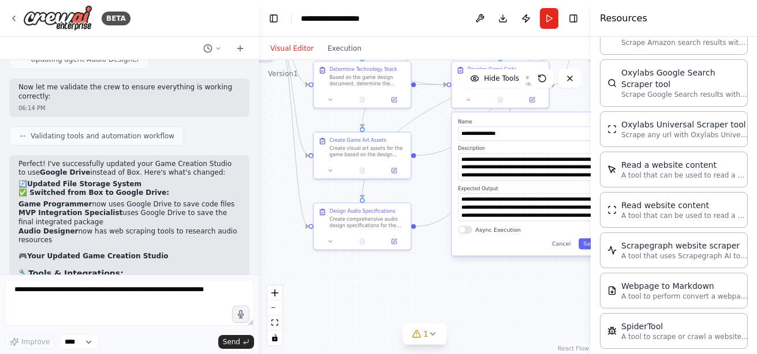
click at [364, 300] on div ".deletable-edge-delete-btn { width: 20px; height: 20px; border: 0px solid #ffff…" at bounding box center [425, 207] width 332 height 294
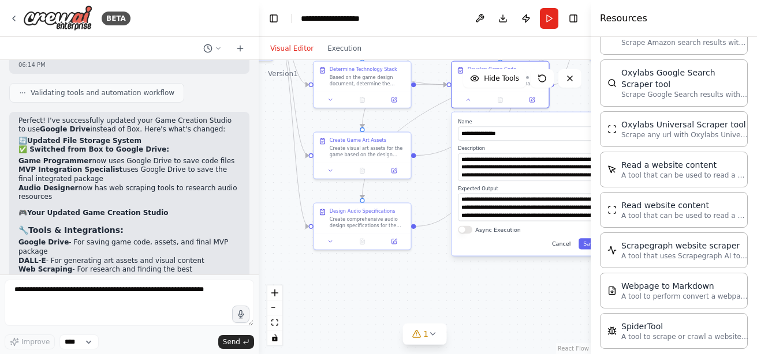
click at [562, 244] on button "Cancel" at bounding box center [561, 243] width 28 height 11
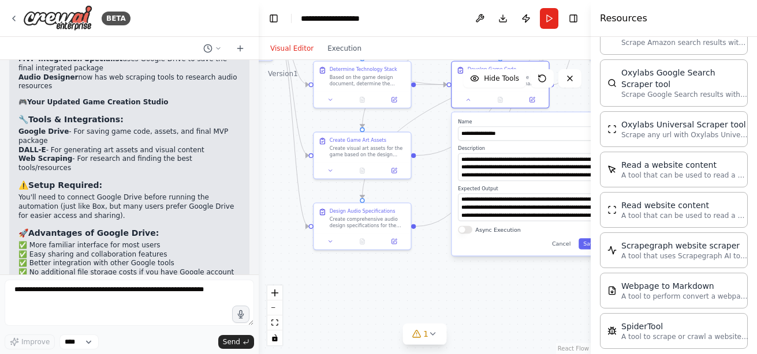
scroll to position [3396, 0]
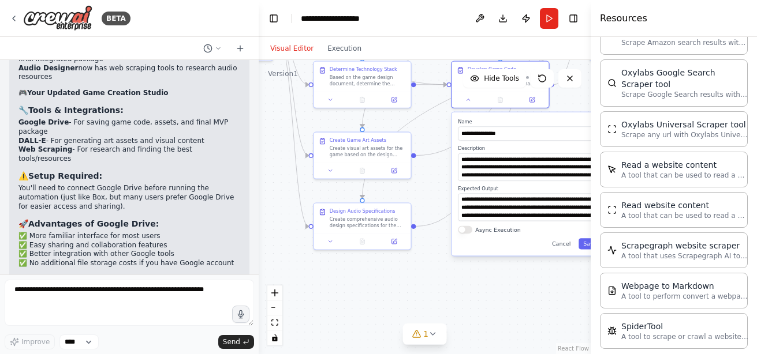
click at [590, 244] on button "Toggle Sidebar" at bounding box center [590, 177] width 9 height 354
click at [581, 244] on button "Save" at bounding box center [589, 243] width 23 height 11
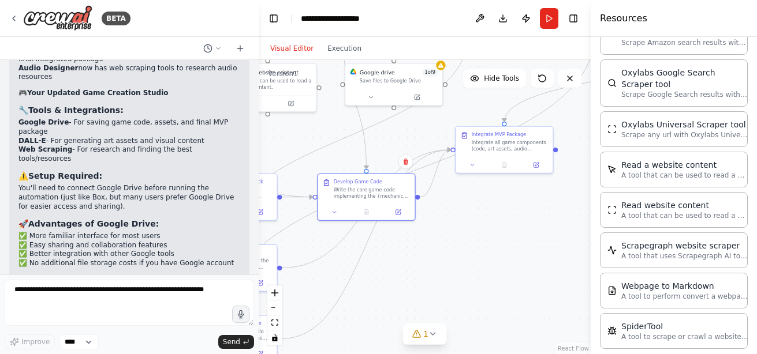
drag, startPoint x: 573, startPoint y: 188, endPoint x: 419, endPoint y: 309, distance: 196.1
click at [420, 309] on div ".deletable-edge-delete-btn { width: 20px; height: 20px; border: 0px solid #ffff…" at bounding box center [425, 207] width 332 height 294
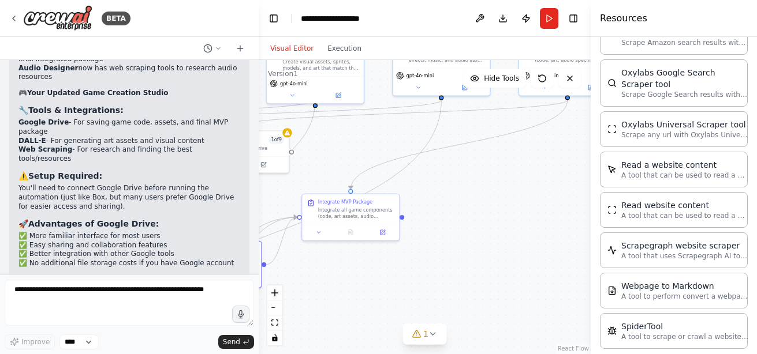
drag, startPoint x: 565, startPoint y: 234, endPoint x: 423, endPoint y: 299, distance: 156.3
click at [423, 299] on div ".deletable-edge-delete-btn { width: 20px; height: 20px; border: 0px solid #ffff…" at bounding box center [425, 207] width 332 height 294
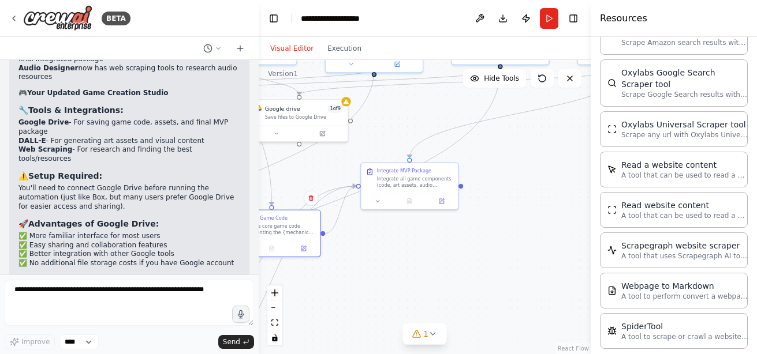
drag, startPoint x: 513, startPoint y: 199, endPoint x: 588, endPoint y: 153, distance: 87.8
click at [588, 153] on div "BETA I want to create a game creation automation. I want to be able to select f…" at bounding box center [378, 177] width 757 height 354
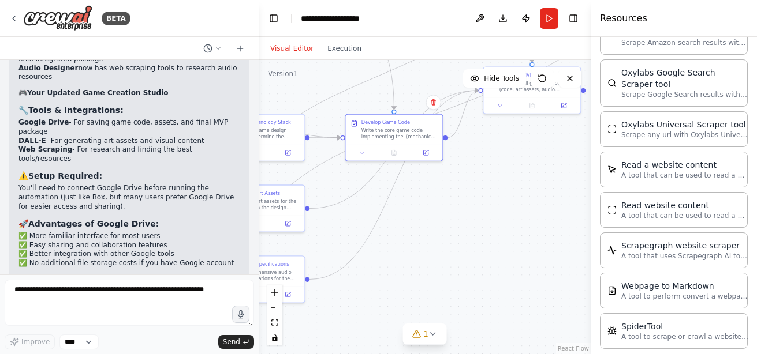
drag, startPoint x: 414, startPoint y: 272, endPoint x: 530, endPoint y: 185, distance: 144.7
click at [530, 185] on div ".deletable-edge-delete-btn { width: 20px; height: 20px; border: 0px solid #ffff…" at bounding box center [425, 207] width 332 height 294
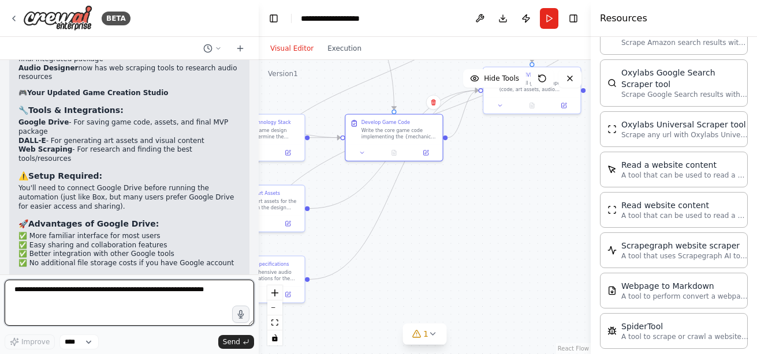
click at [110, 308] on textarea at bounding box center [129, 303] width 249 height 46
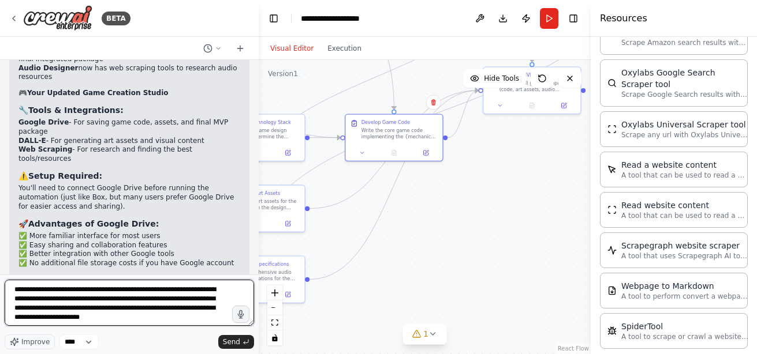
click at [14, 291] on textarea "**********" at bounding box center [129, 303] width 249 height 46
click at [99, 292] on textarea "**********" at bounding box center [129, 303] width 249 height 46
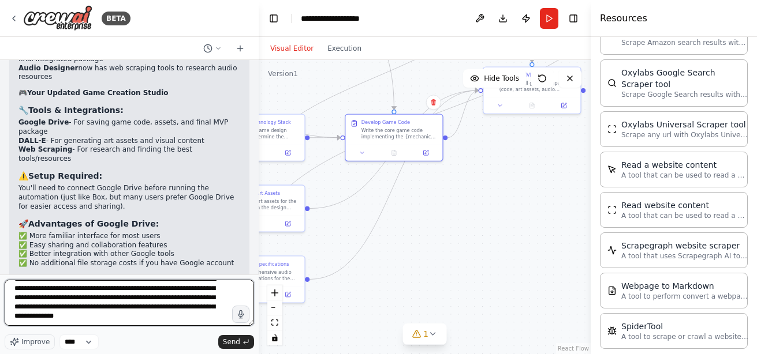
click at [143, 319] on textarea "**********" at bounding box center [129, 303] width 249 height 46
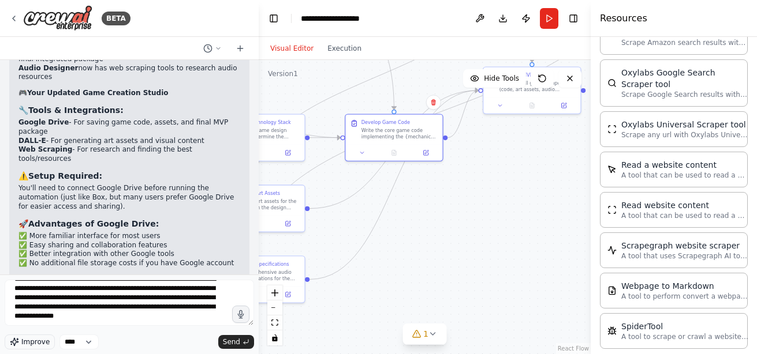
click at [32, 339] on span "Improve" at bounding box center [35, 342] width 28 height 9
type textarea "**********"
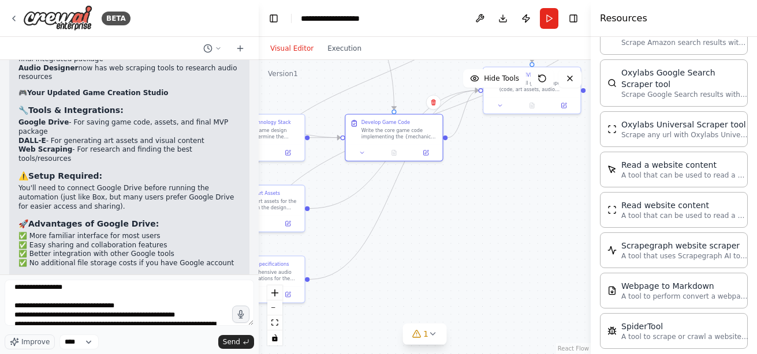
scroll to position [167, 0]
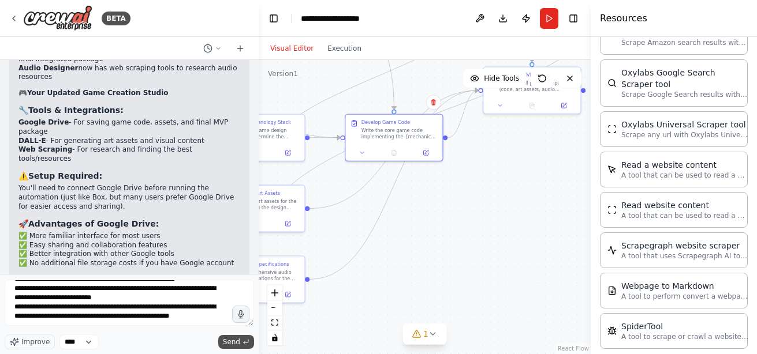
click at [230, 342] on span "Send" at bounding box center [231, 342] width 17 height 9
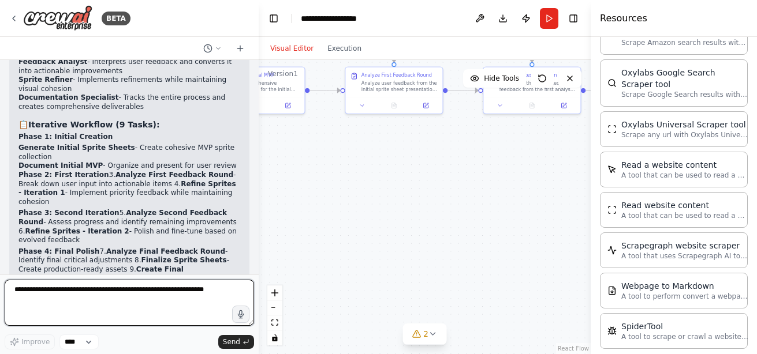
scroll to position [5233, 0]
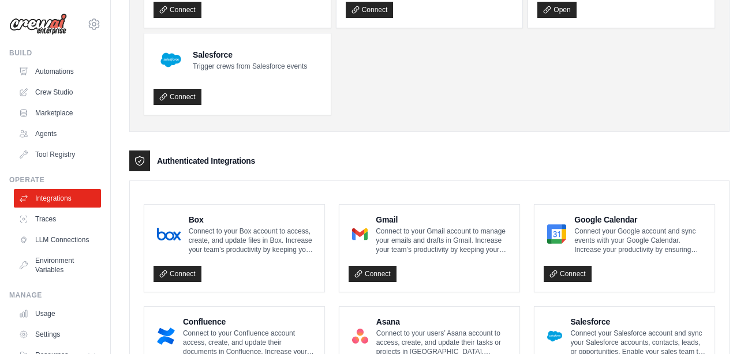
scroll to position [173, 0]
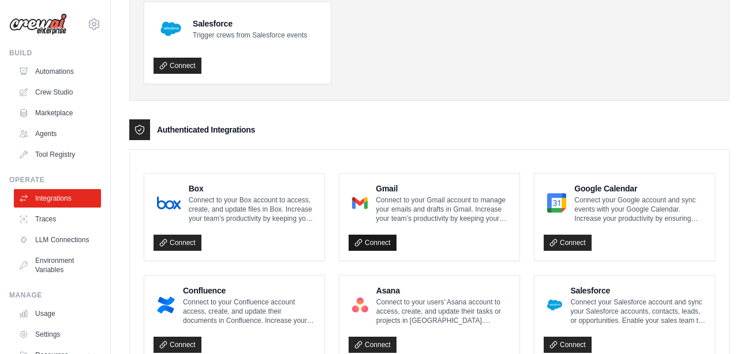
click at [377, 242] on link "Connect" at bounding box center [373, 243] width 48 height 16
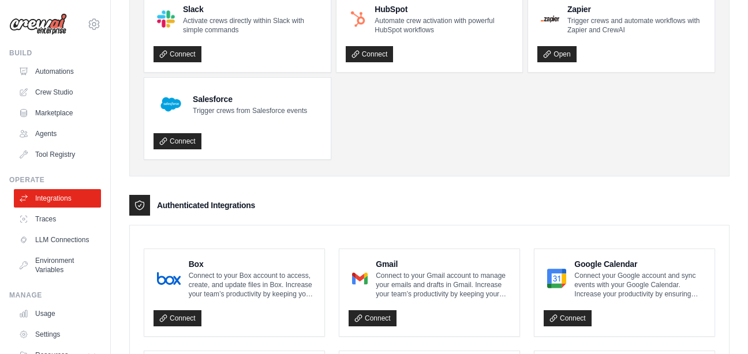
scroll to position [137, 0]
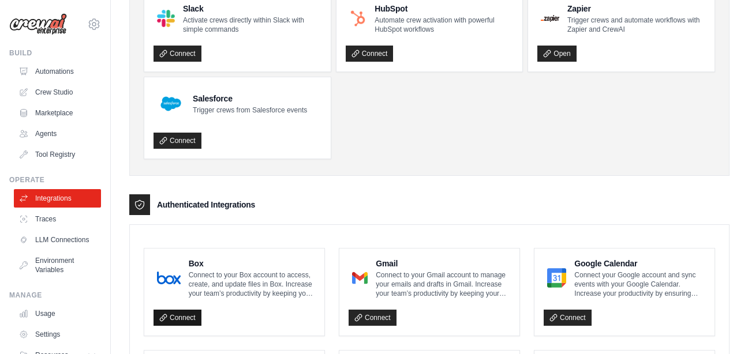
click at [181, 313] on link "Connect" at bounding box center [178, 318] width 48 height 16
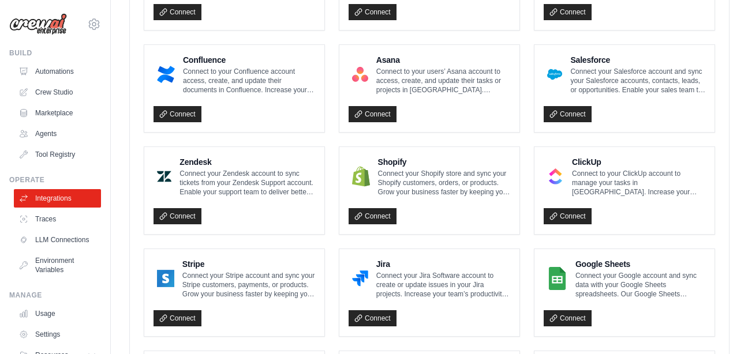
scroll to position [466, 0]
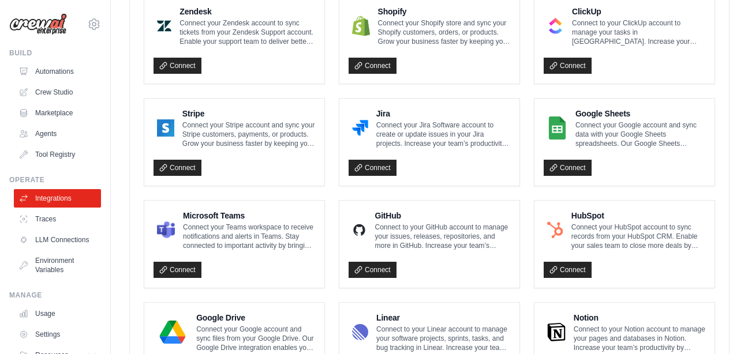
scroll to position [594, 0]
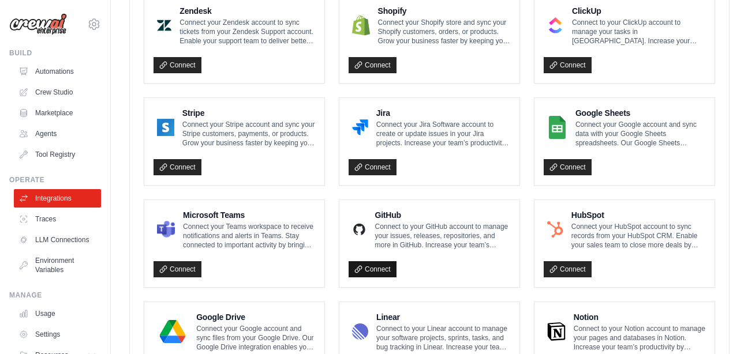
click at [375, 268] on link "Connect" at bounding box center [373, 269] width 48 height 16
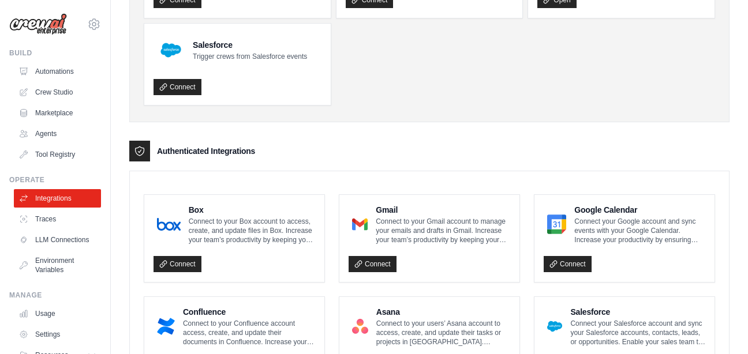
scroll to position [0, 0]
